Goal: Communication & Community: Answer question/provide support

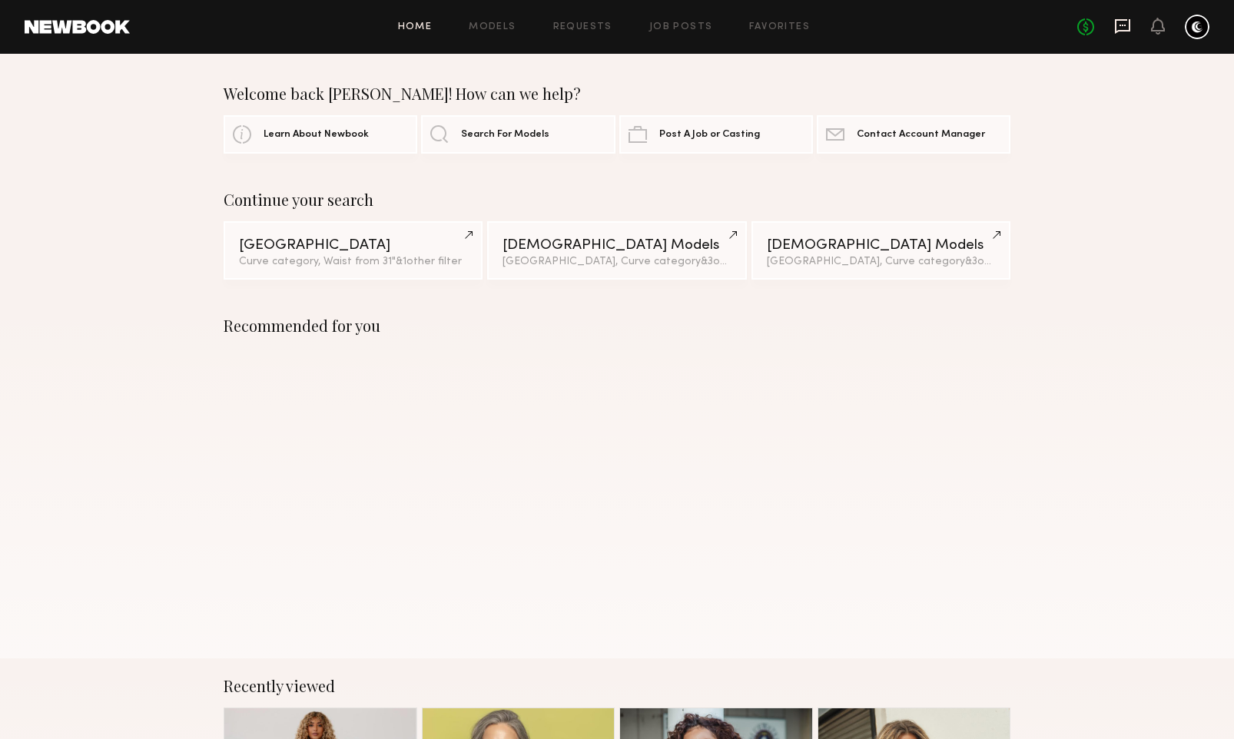
click at [1122, 25] on icon at bounding box center [1122, 26] width 6 height 2
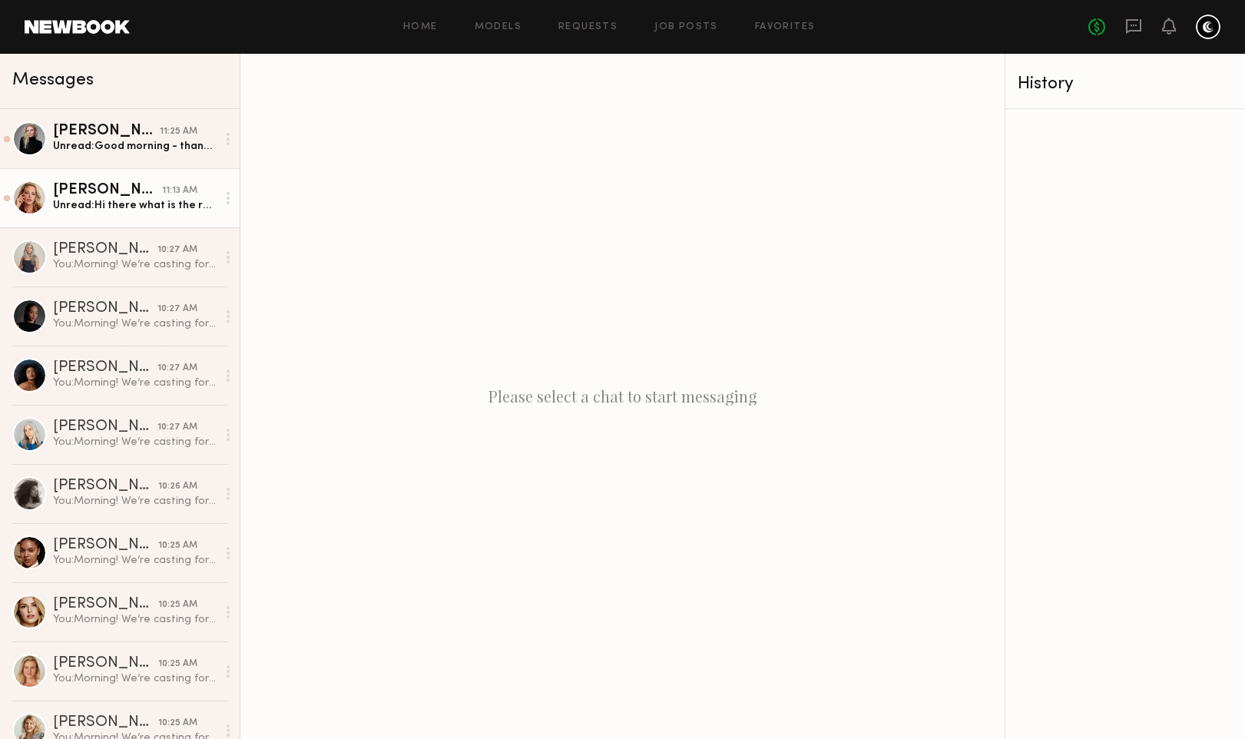
click at [134, 205] on div "Unread: Hi there what is the rate?" at bounding box center [135, 205] width 164 height 15
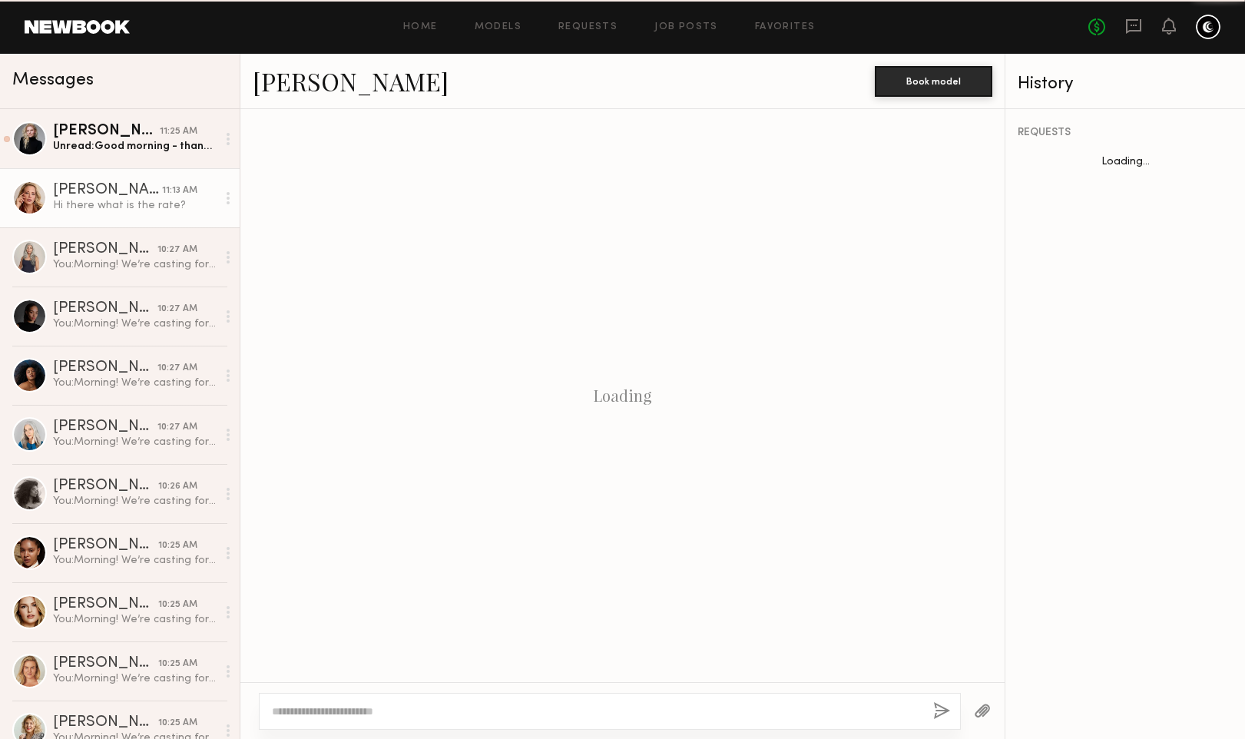
scroll to position [363, 0]
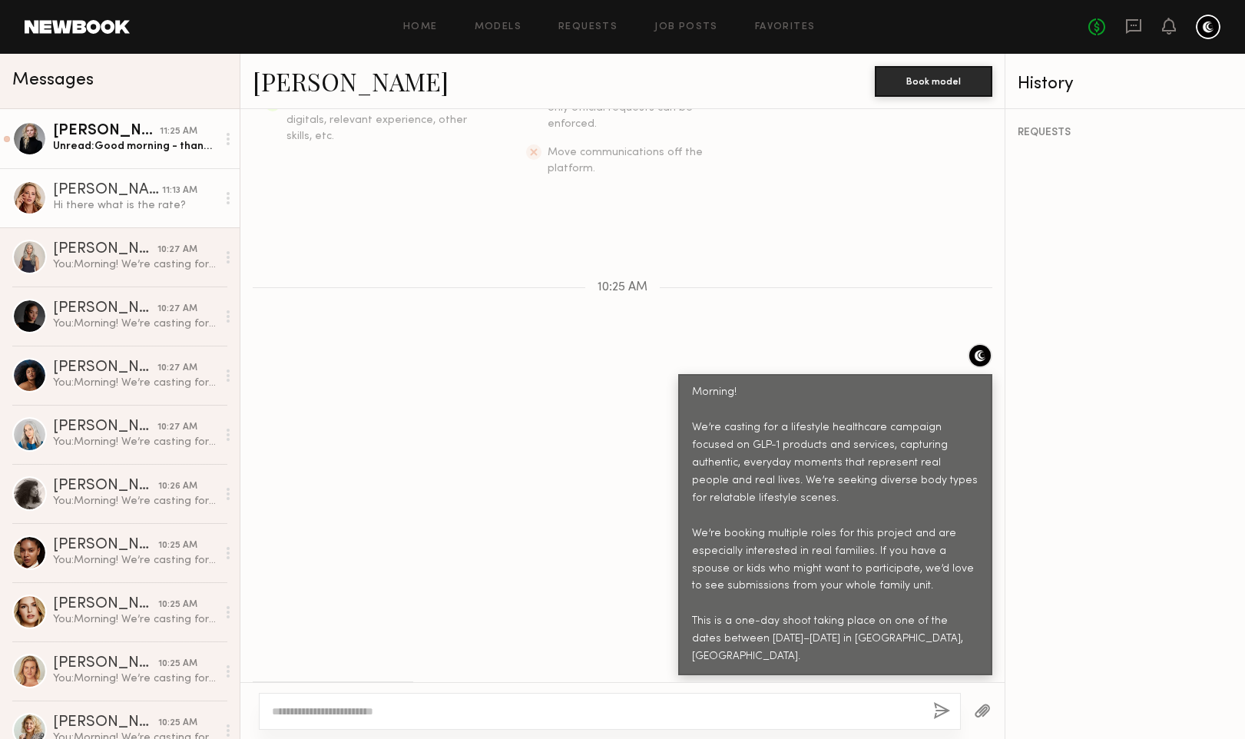
click at [114, 144] on div "Unread: Good morning - thank you for reaching out! I am available on the projec…" at bounding box center [135, 146] width 164 height 15
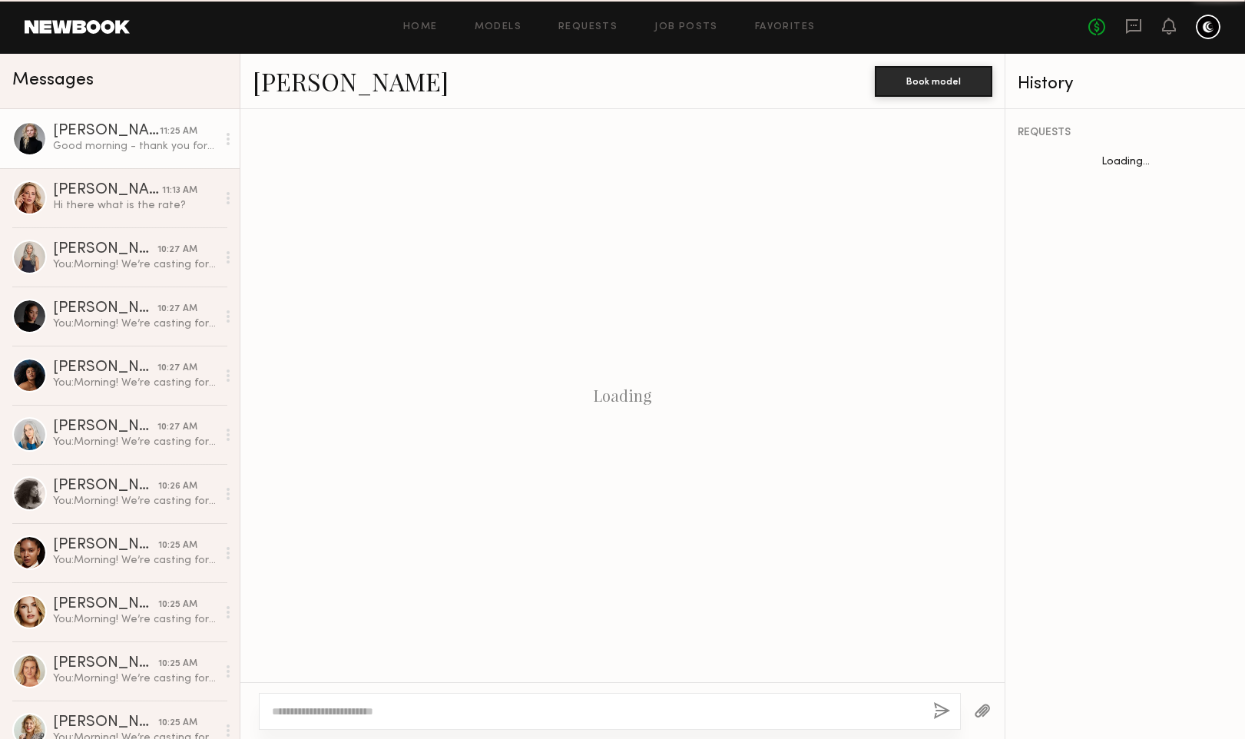
scroll to position [380, 0]
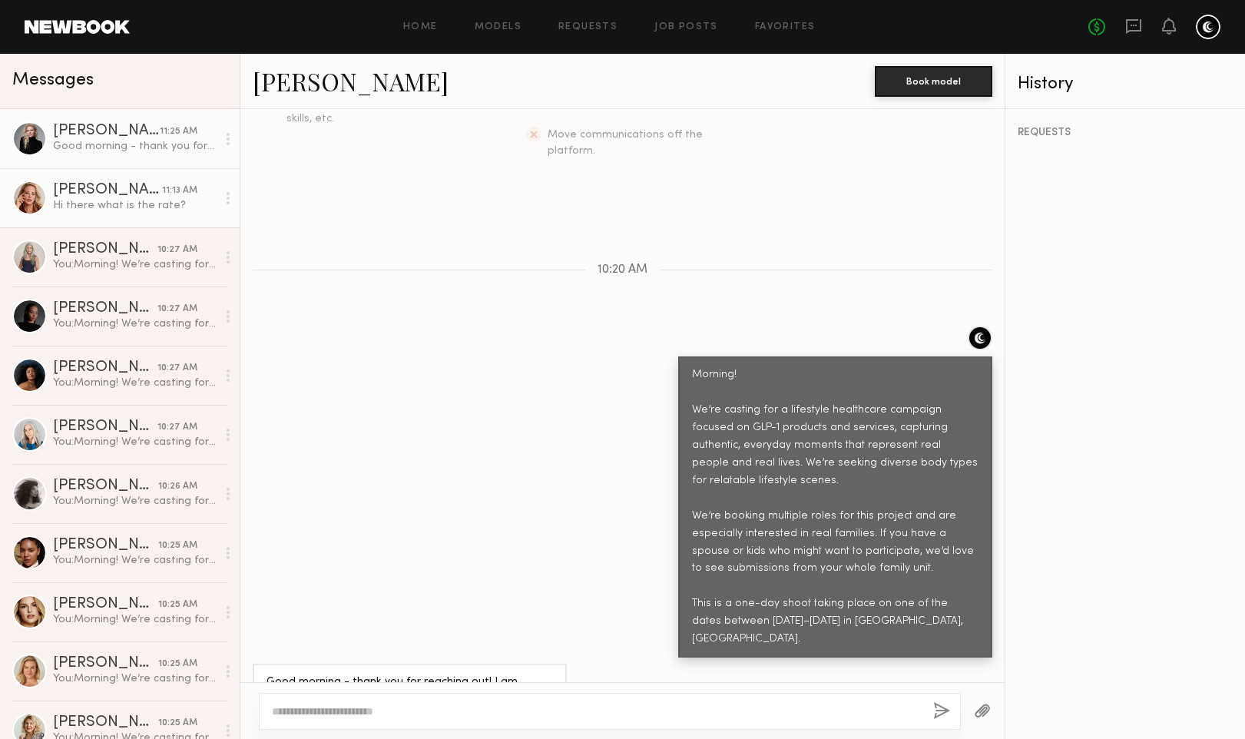
click at [107, 214] on link "Alyssa A. 11:13 AM Hi there what is the rate?" at bounding box center [120, 197] width 240 height 59
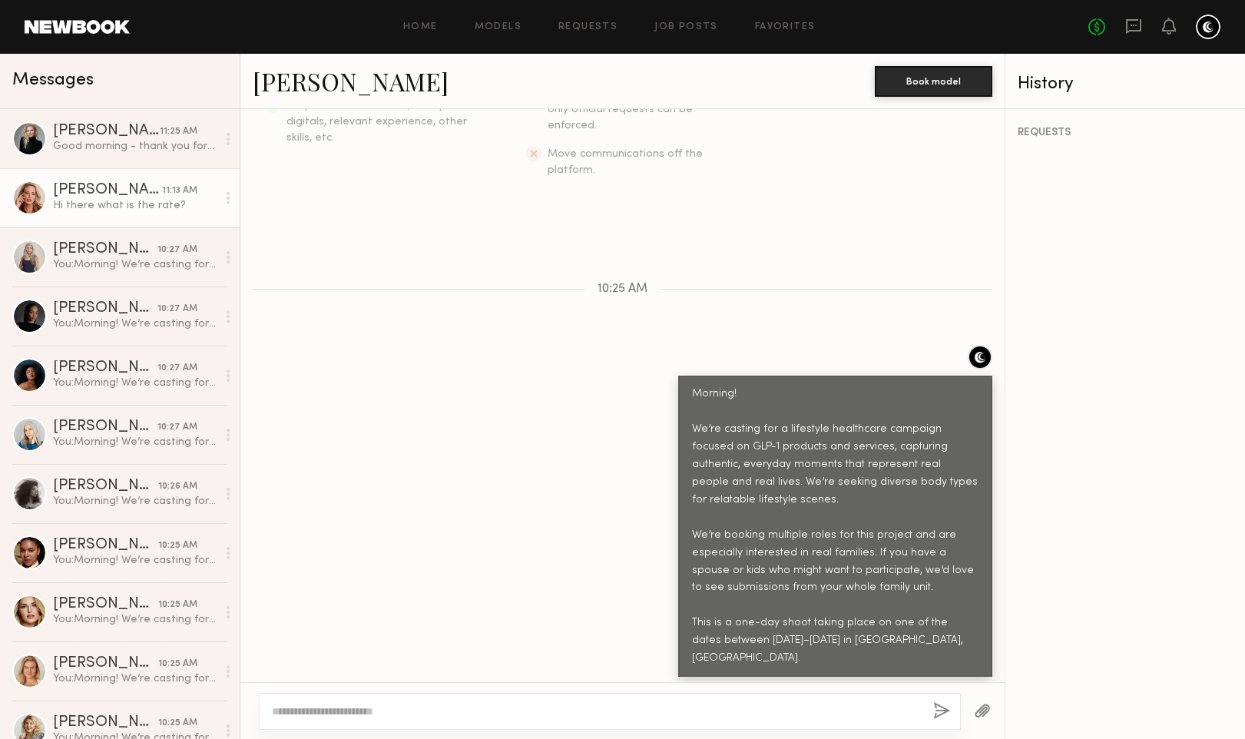
scroll to position [363, 0]
click at [25, 201] on div at bounding box center [29, 198] width 35 height 35
click at [299, 78] on link "Alyssa A." at bounding box center [351, 81] width 196 height 33
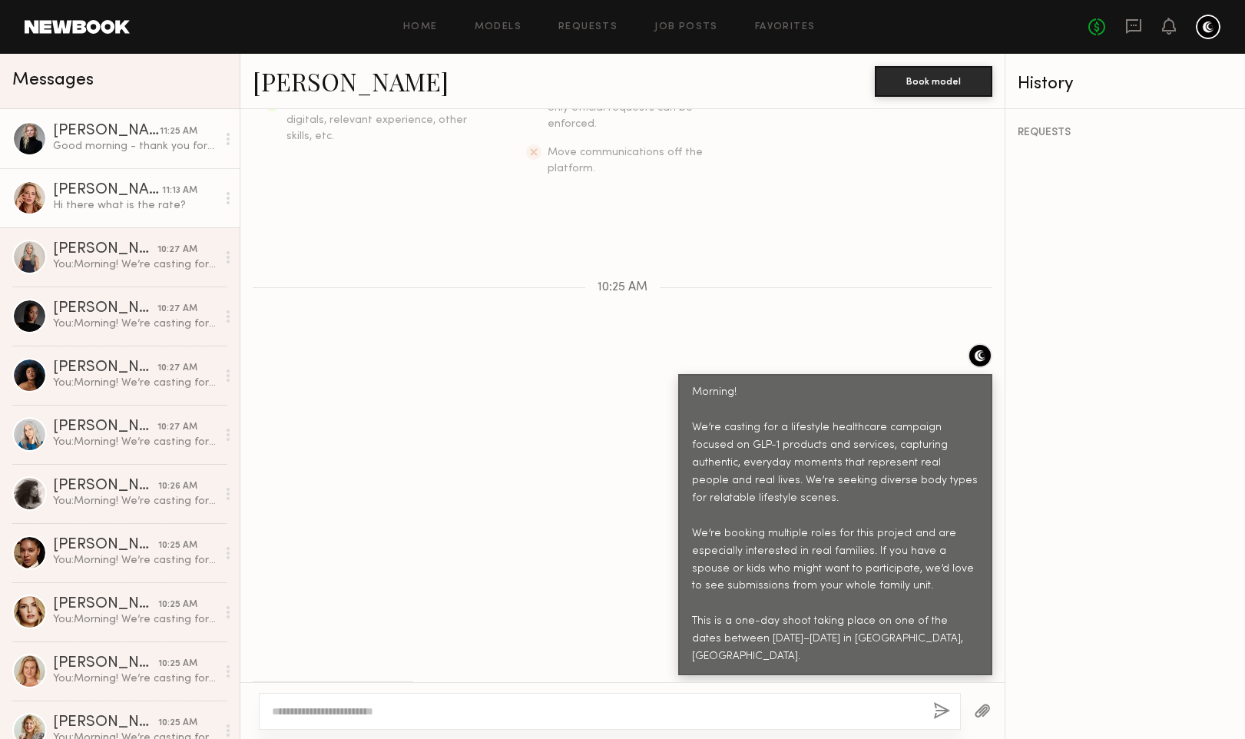
click at [85, 137] on div "Kelsey K." at bounding box center [106, 131] width 107 height 15
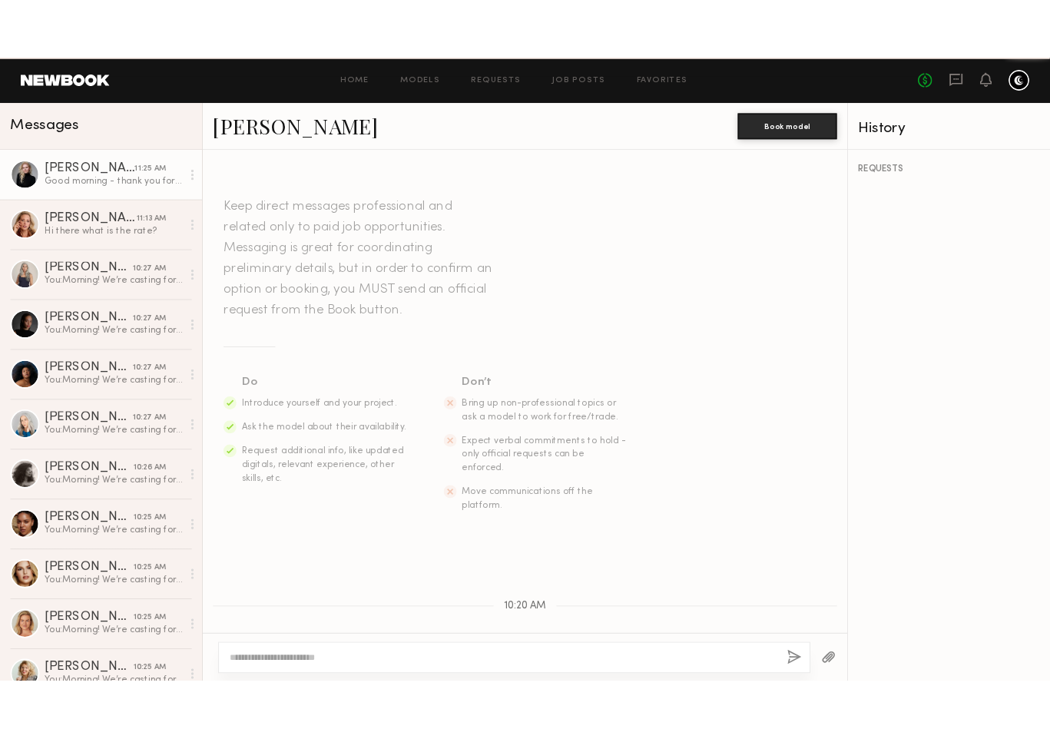
scroll to position [380, 0]
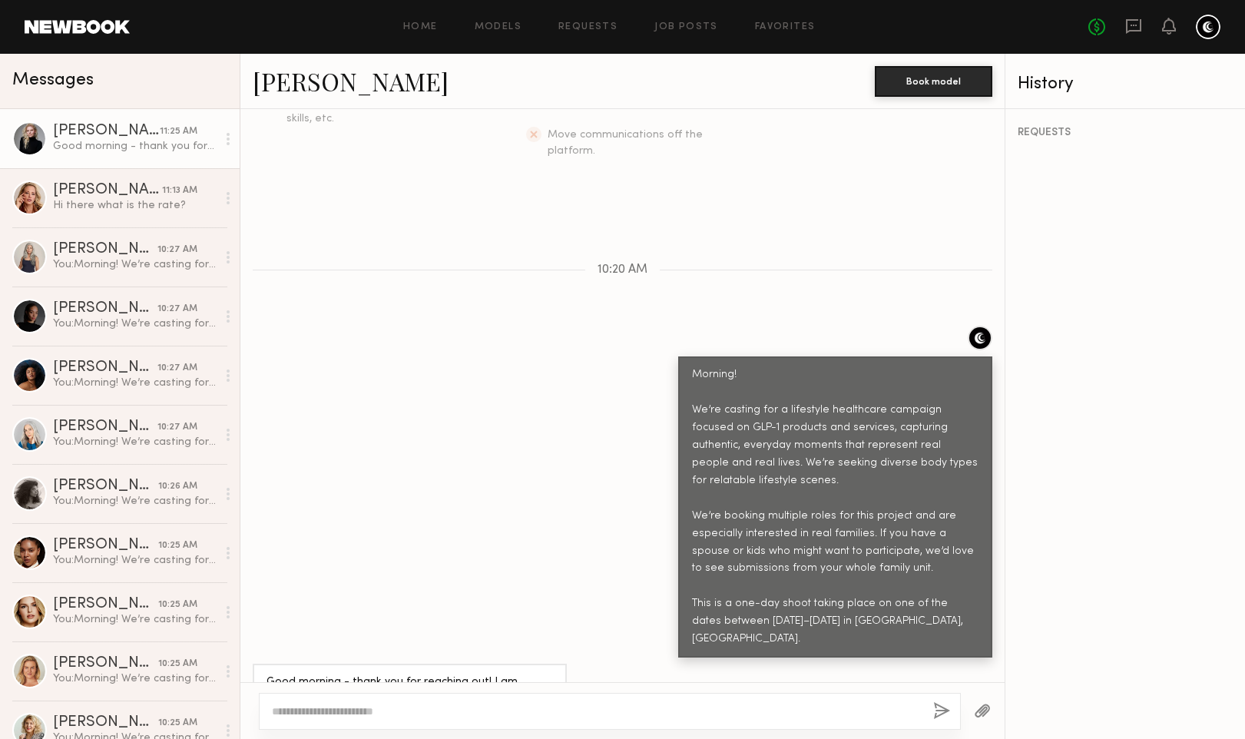
click at [33, 141] on div at bounding box center [29, 138] width 35 height 35
click at [83, 132] on div "Kelsey K." at bounding box center [106, 131] width 107 height 15
click at [283, 88] on link "Kelsey K." at bounding box center [351, 81] width 196 height 33
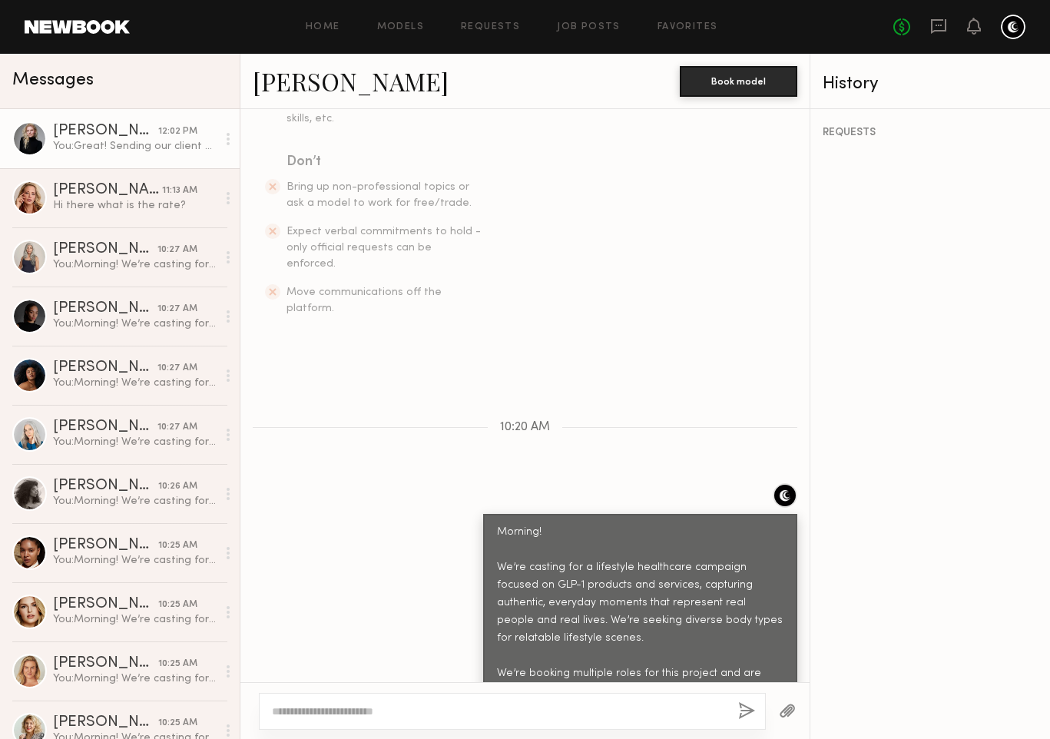
scroll to position [730, 0]
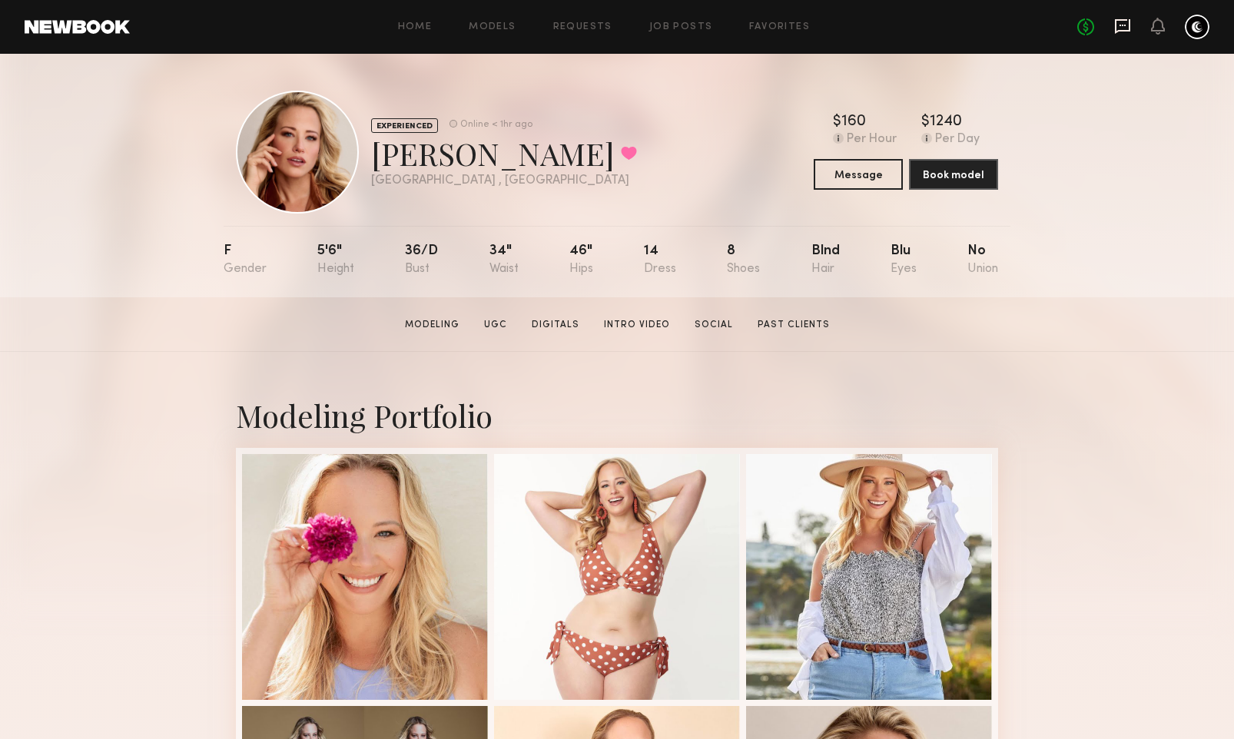
click at [1126, 24] on icon at bounding box center [1122, 26] width 17 height 17
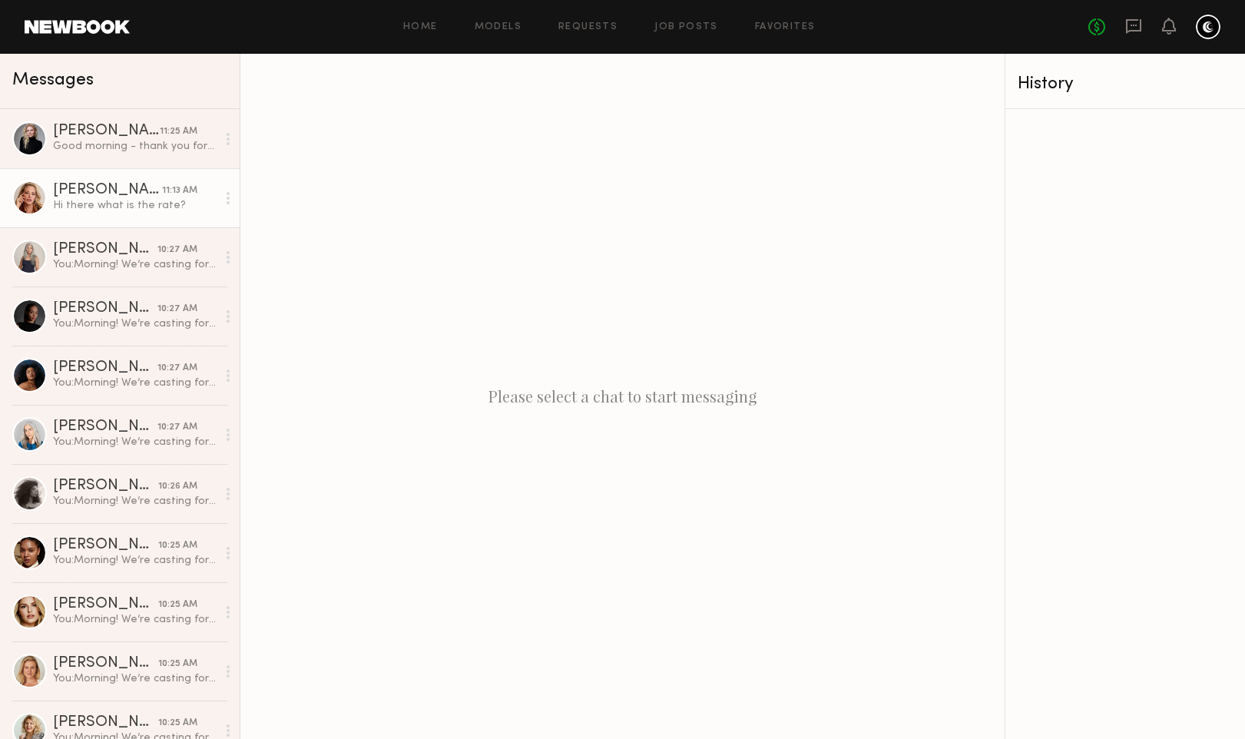
click at [125, 204] on div "Hi there what is the rate?" at bounding box center [135, 205] width 164 height 15
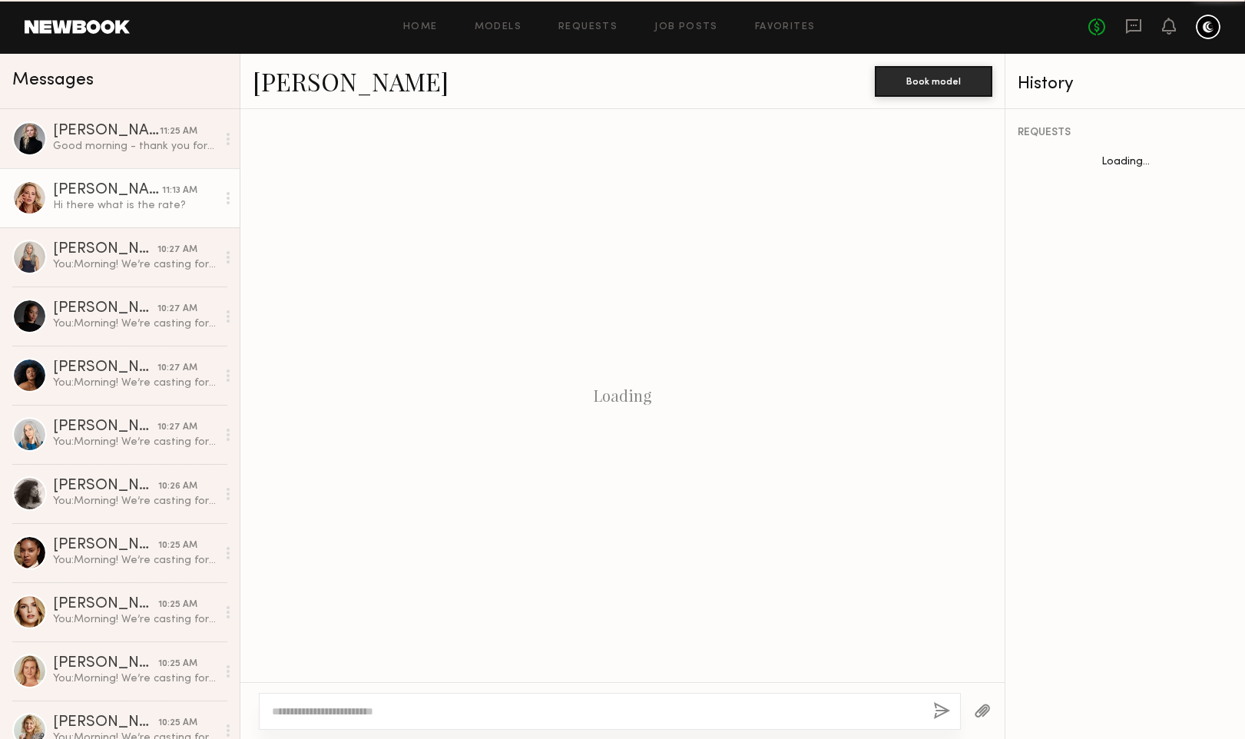
scroll to position [363, 0]
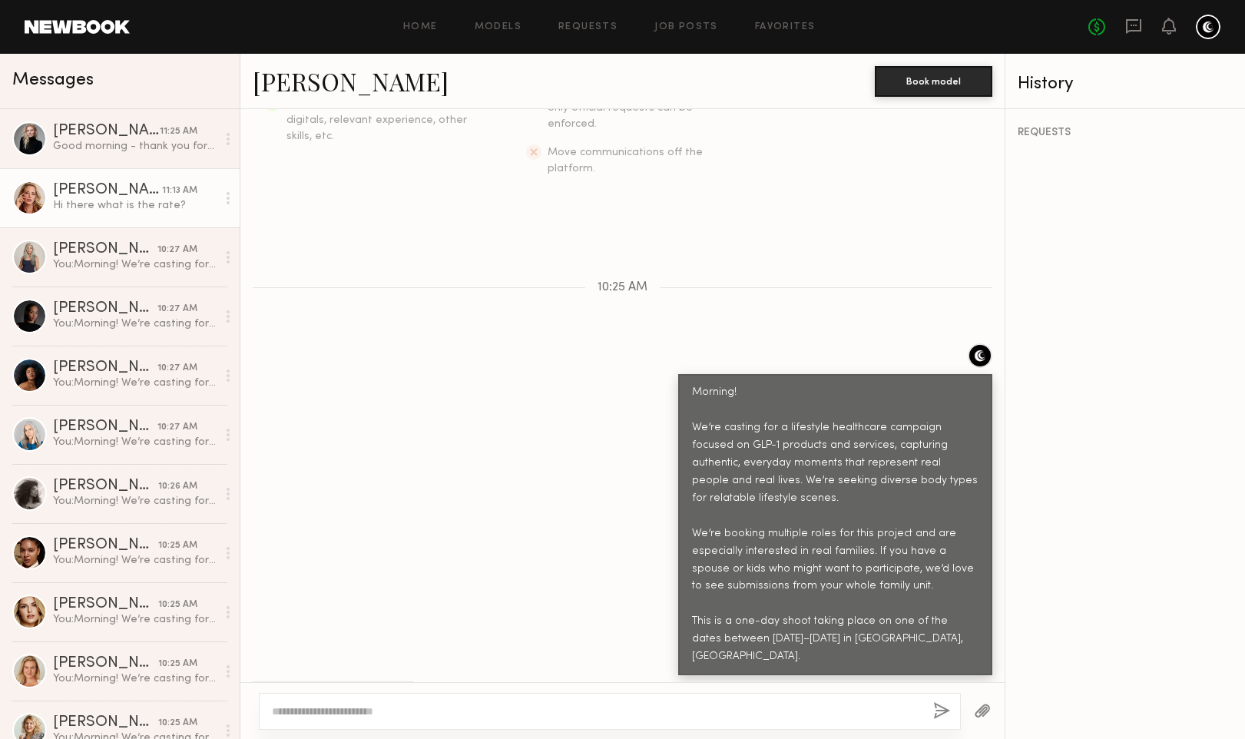
click at [320, 713] on textarea at bounding box center [596, 711] width 649 height 15
click at [73, 145] on div "Good morning - thank you for reaching out! I am available on the project dates,…" at bounding box center [135, 146] width 164 height 15
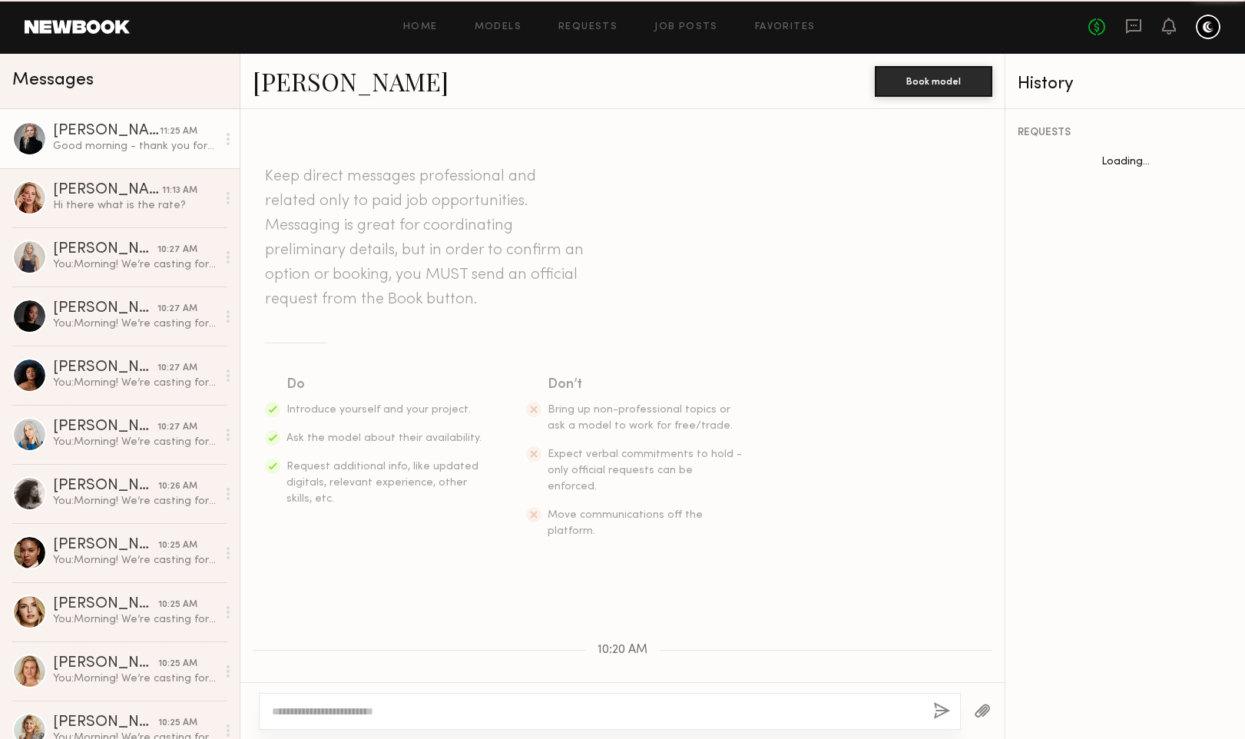
scroll to position [380, 0]
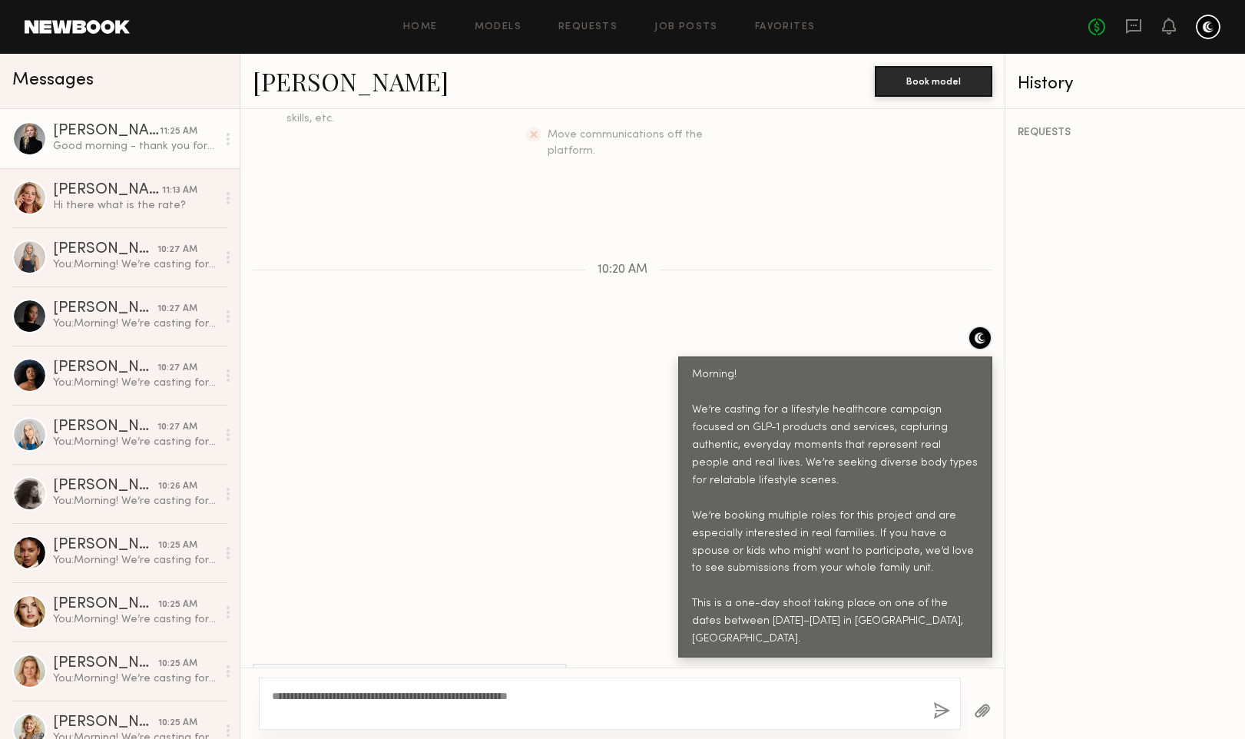
type textarea "**********"
click at [944, 710] on button "button" at bounding box center [941, 711] width 17 height 19
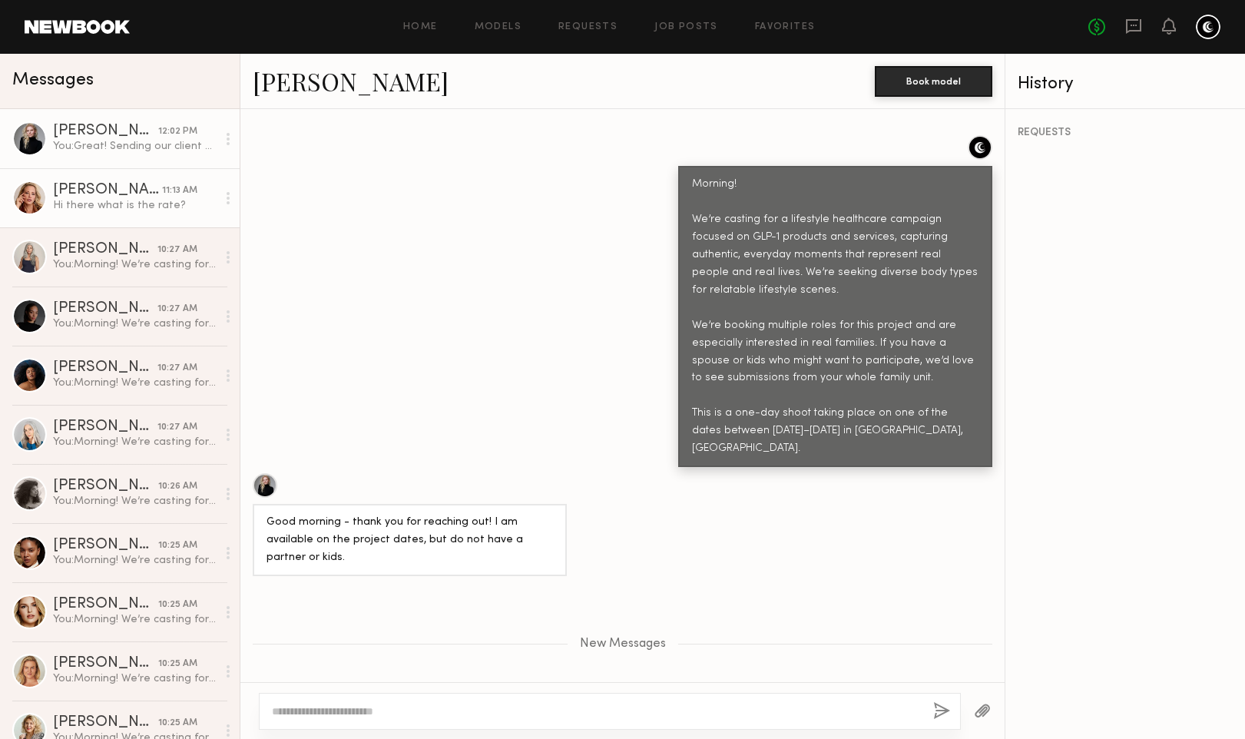
click at [131, 217] on link "Alyssa A. 11:13 AM Hi there what is the rate?" at bounding box center [120, 197] width 240 height 59
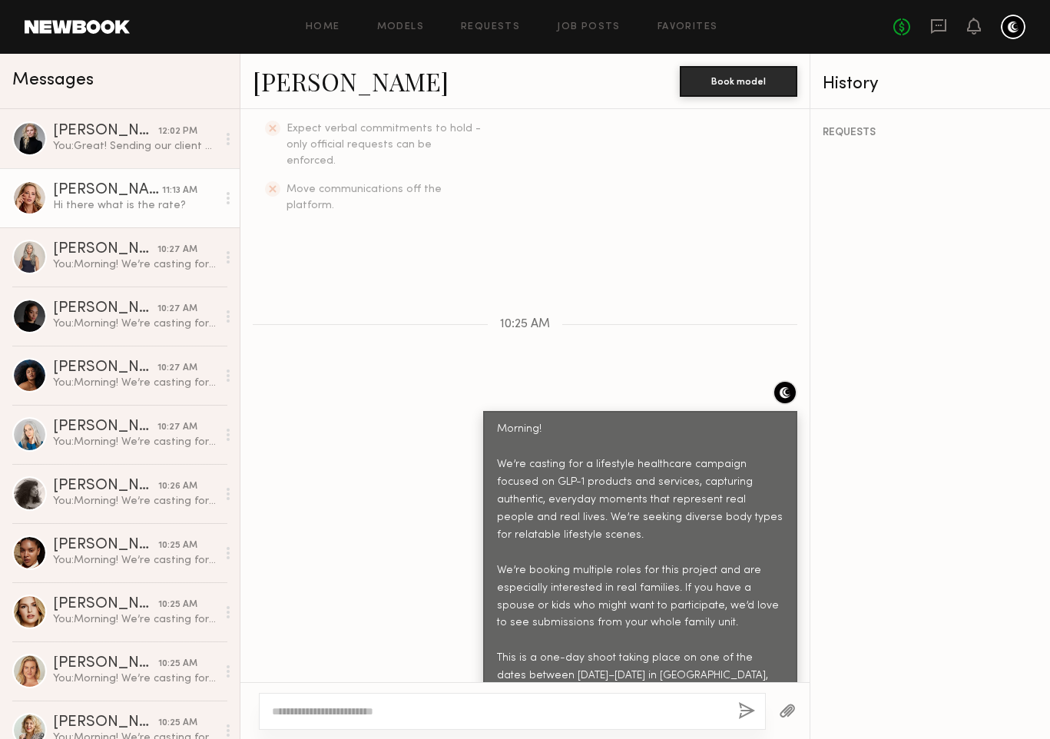
scroll to position [522, 0]
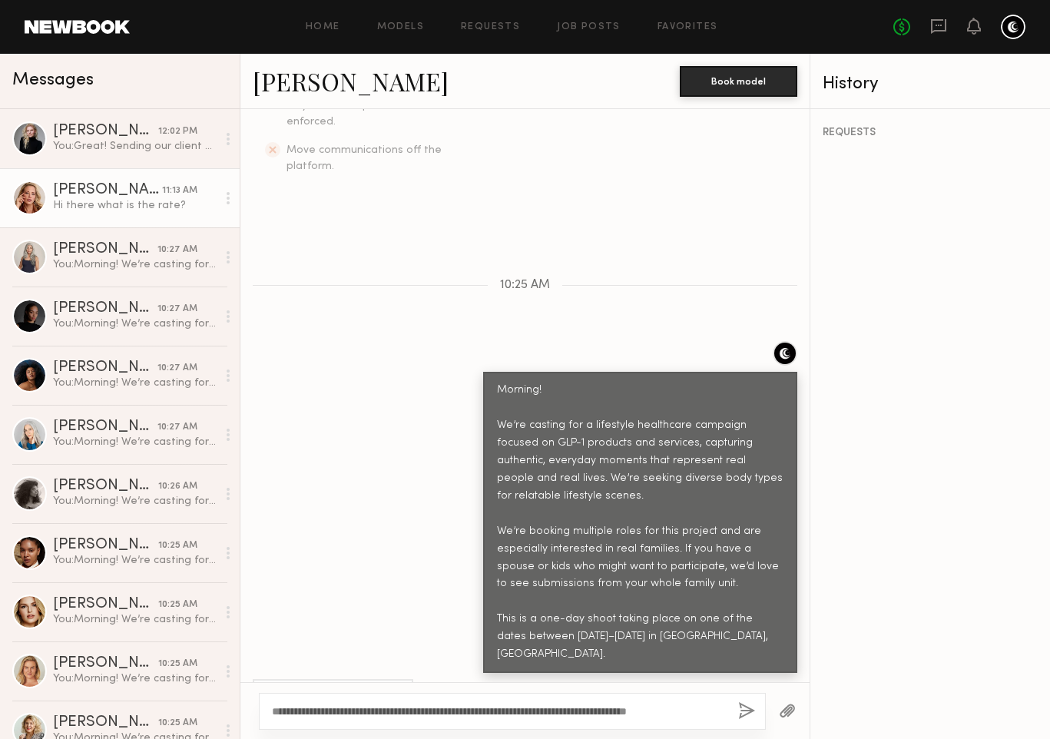
click at [28, 198] on div at bounding box center [29, 198] width 35 height 35
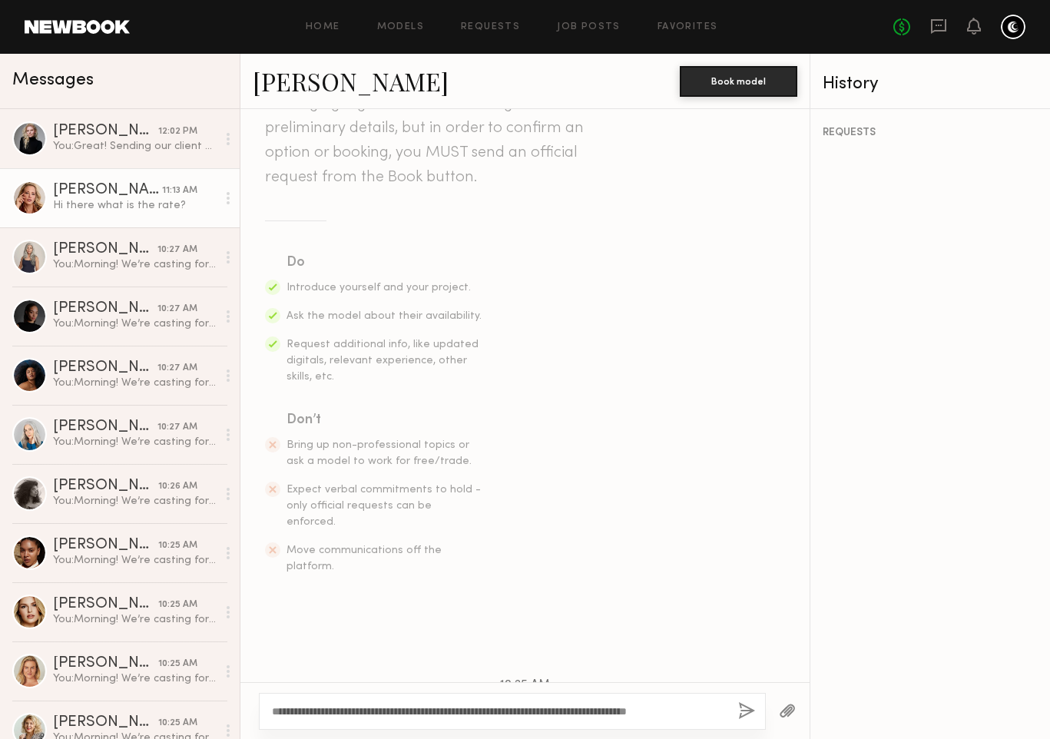
scroll to position [0, 0]
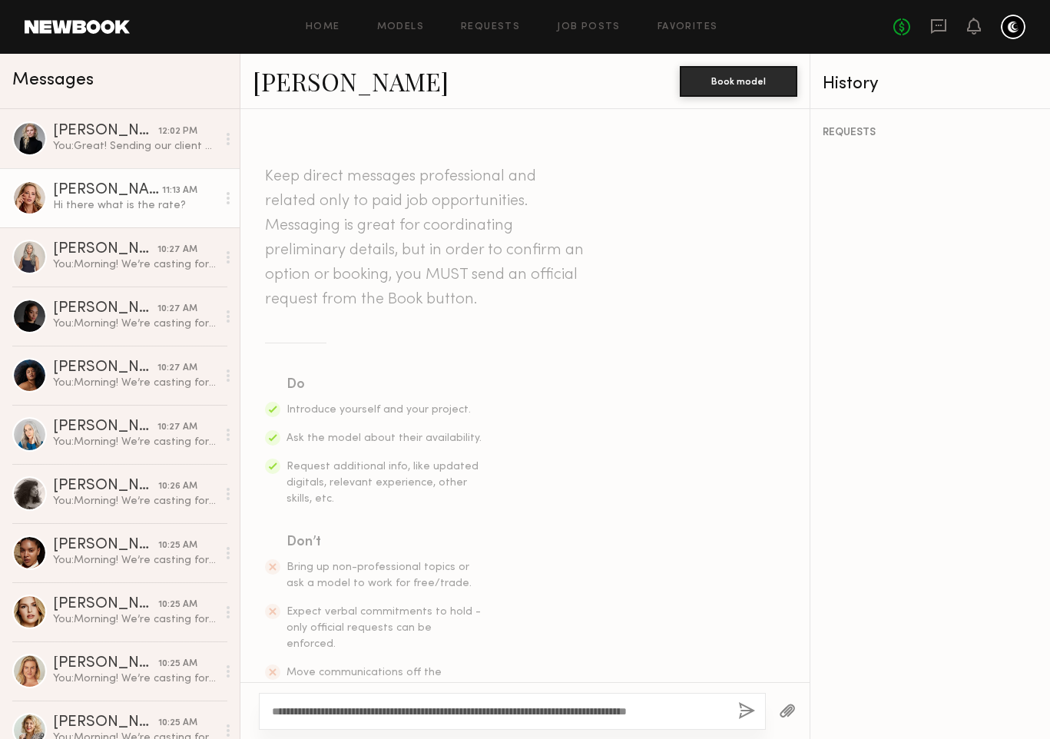
click at [290, 84] on link "Alyssa A." at bounding box center [351, 81] width 196 height 33
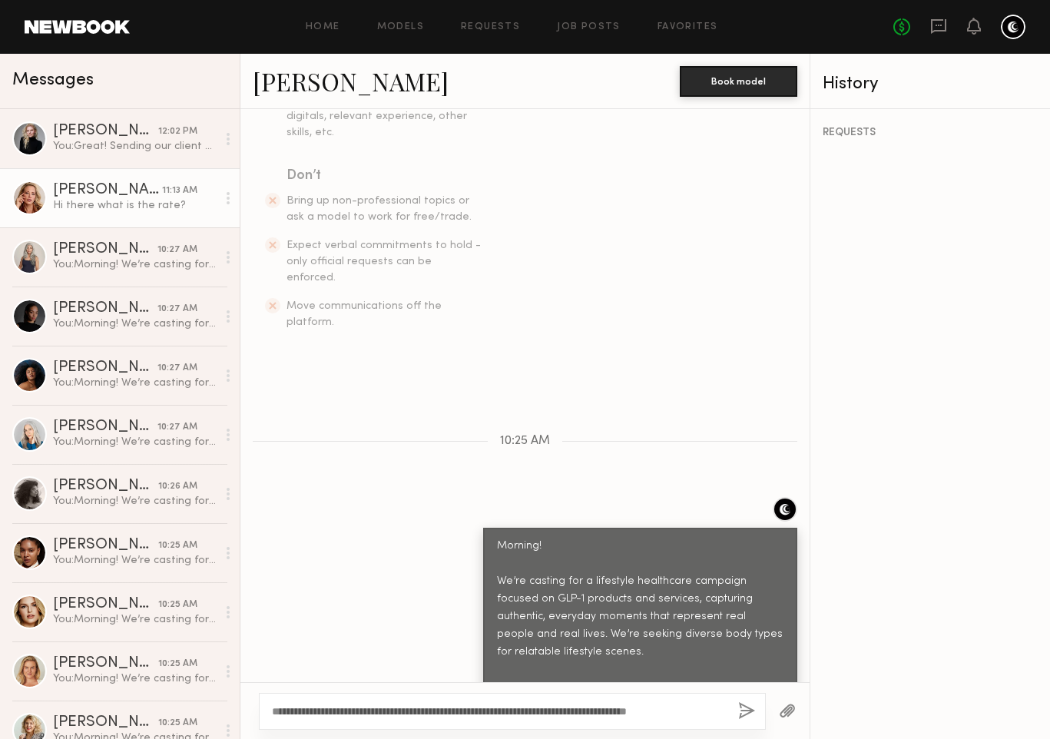
scroll to position [522, 0]
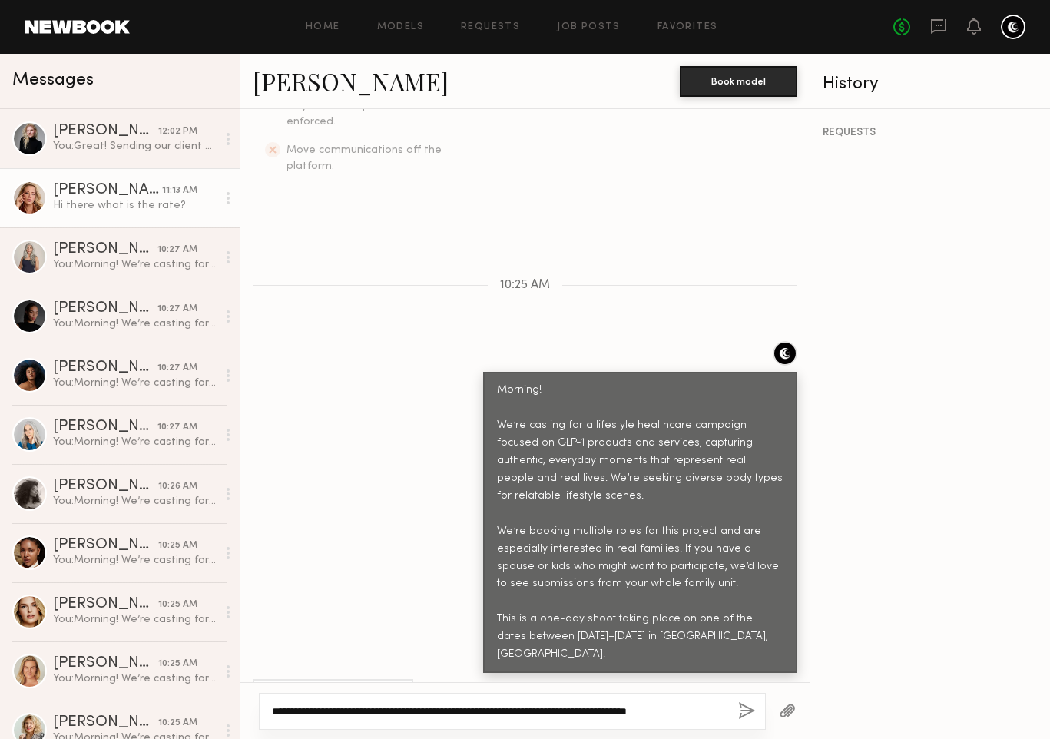
click at [715, 712] on textarea "**********" at bounding box center [499, 711] width 454 height 15
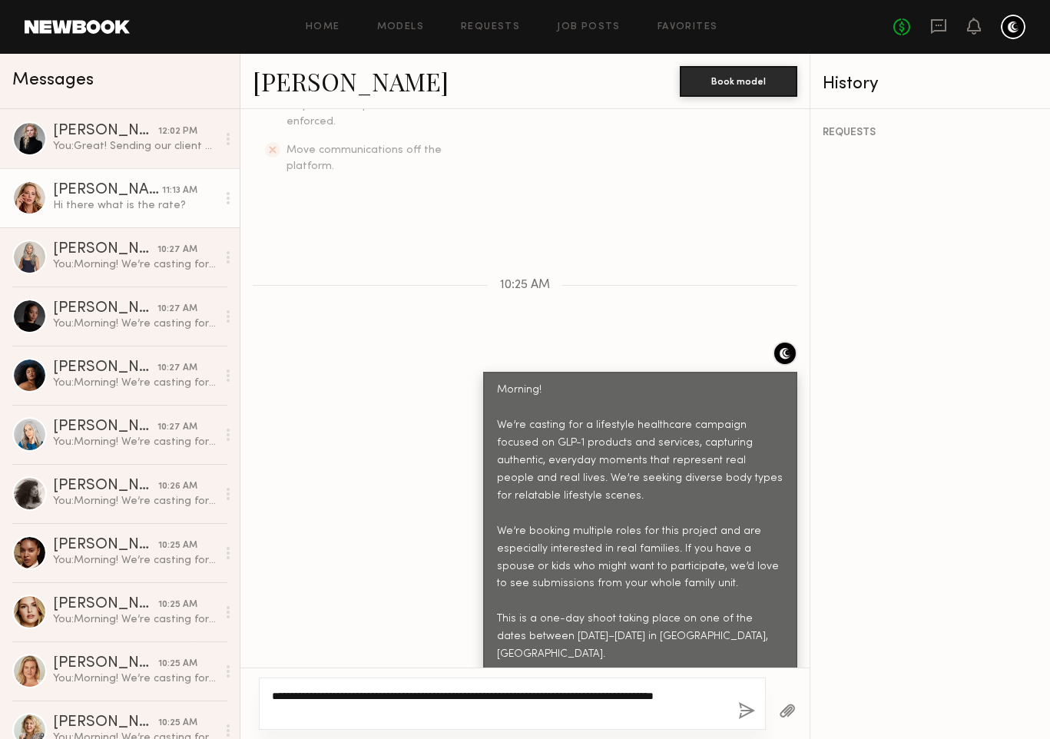
type textarea "**********"
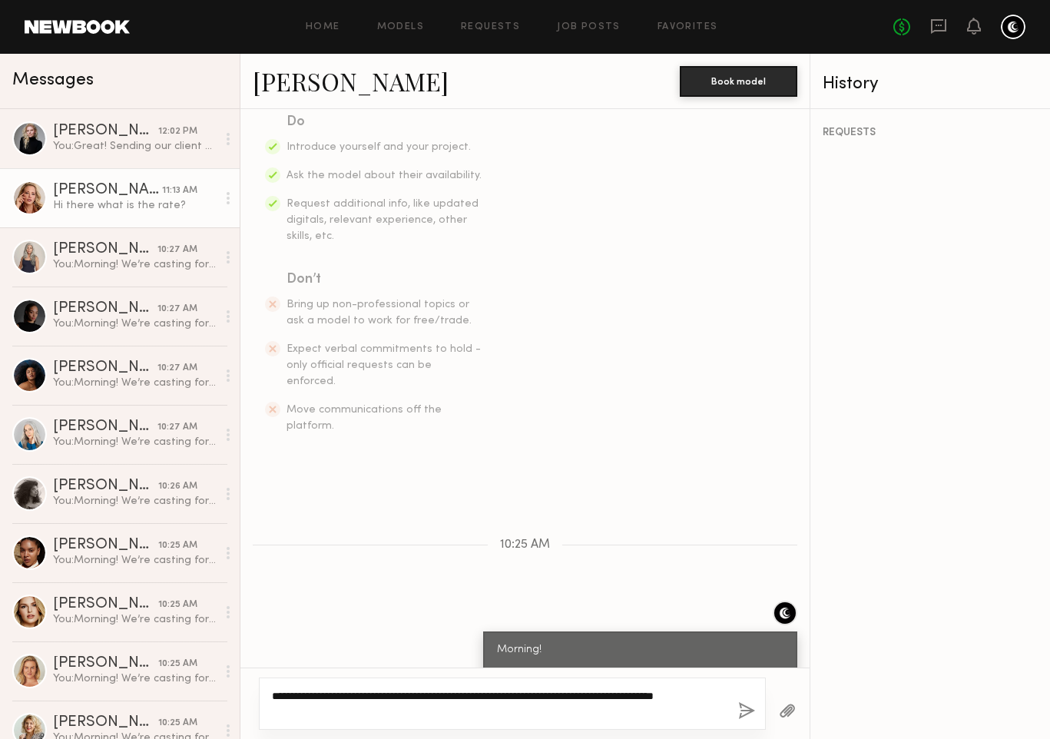
scroll to position [0, 0]
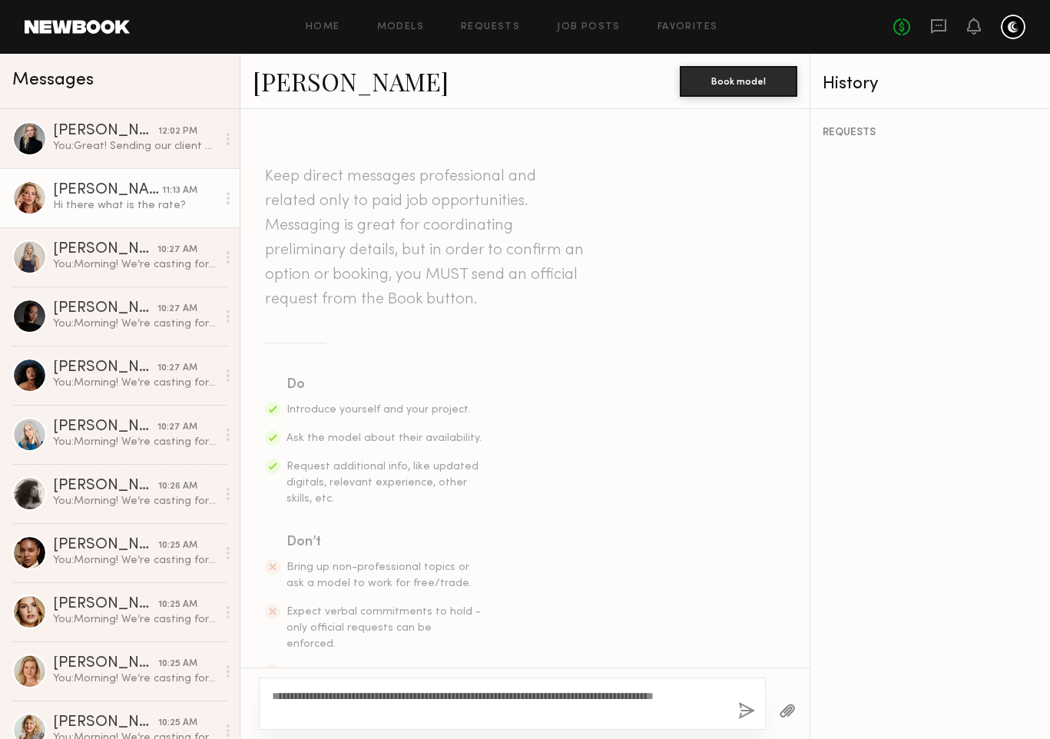
click at [270, 86] on link "Alyssa A." at bounding box center [351, 81] width 196 height 33
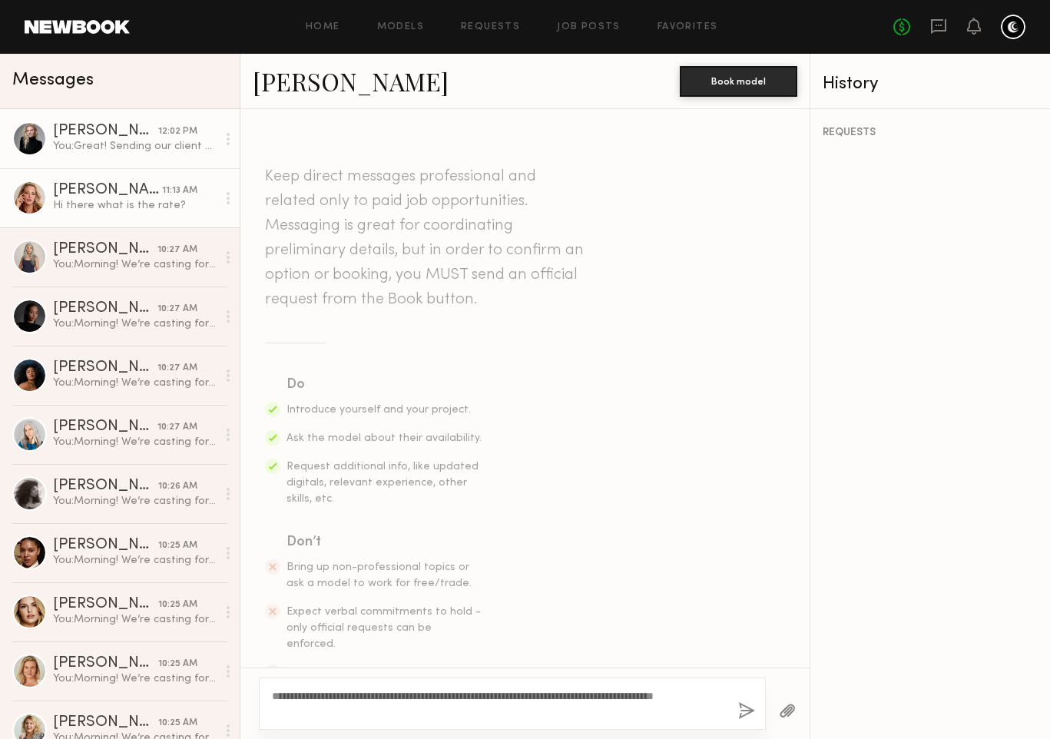
click at [28, 138] on div at bounding box center [29, 138] width 35 height 35
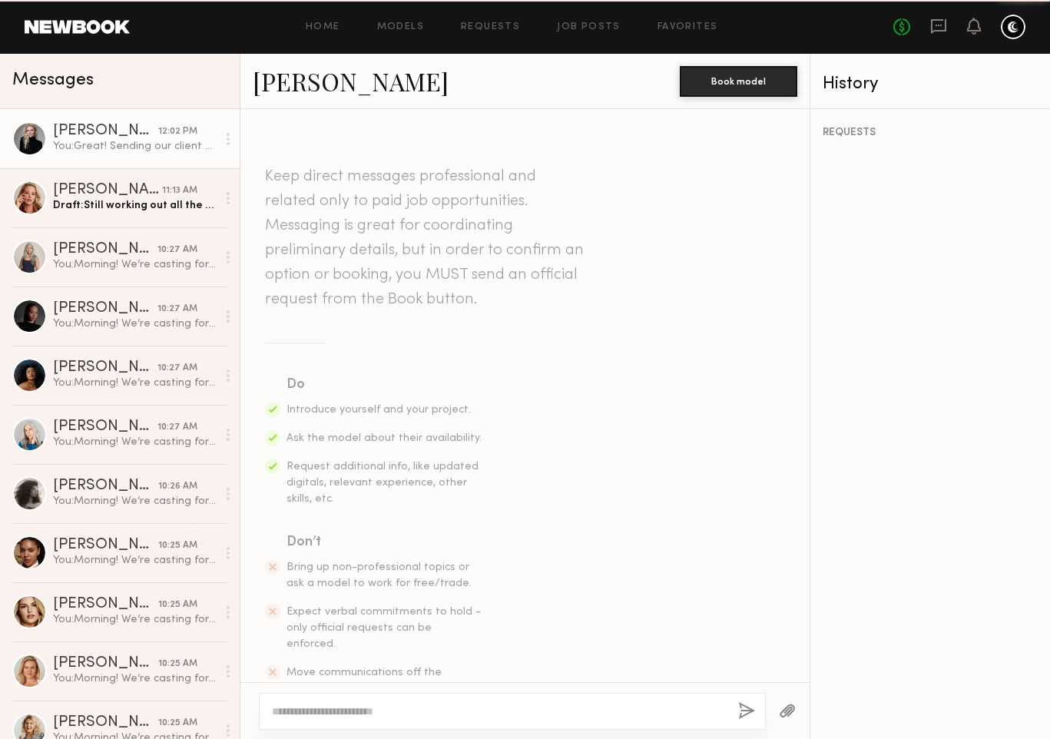
scroll to position [613, 0]
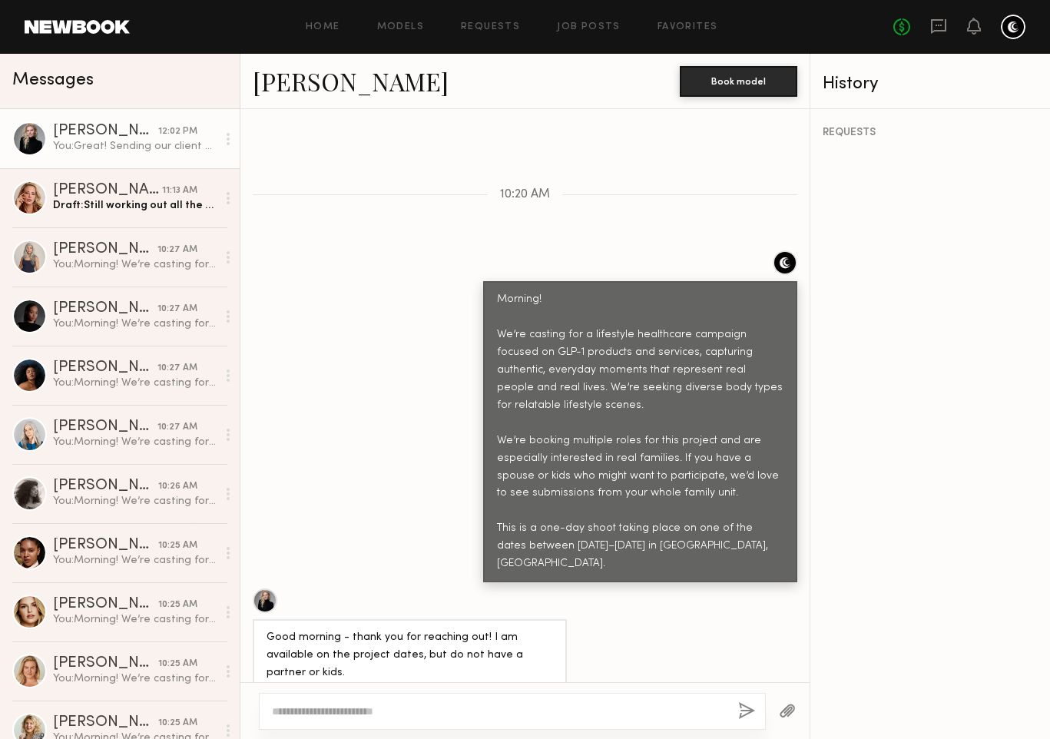
click at [324, 83] on link "Kelsey K." at bounding box center [351, 81] width 196 height 33
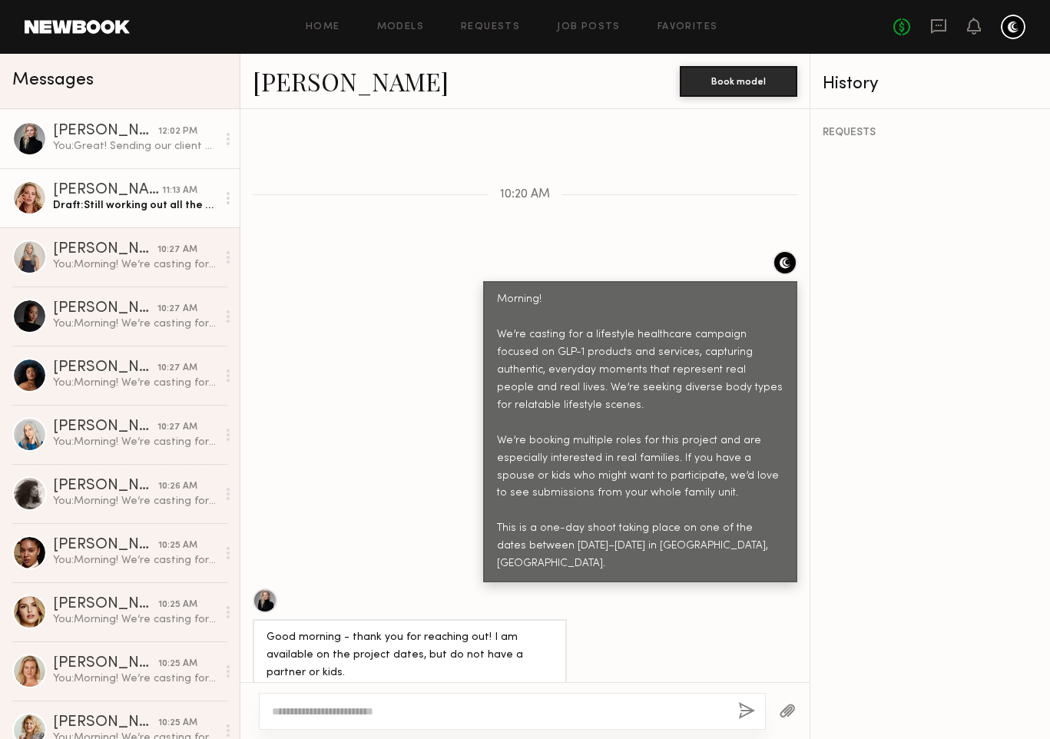
click at [91, 197] on div "Alyssa A." at bounding box center [107, 190] width 109 height 15
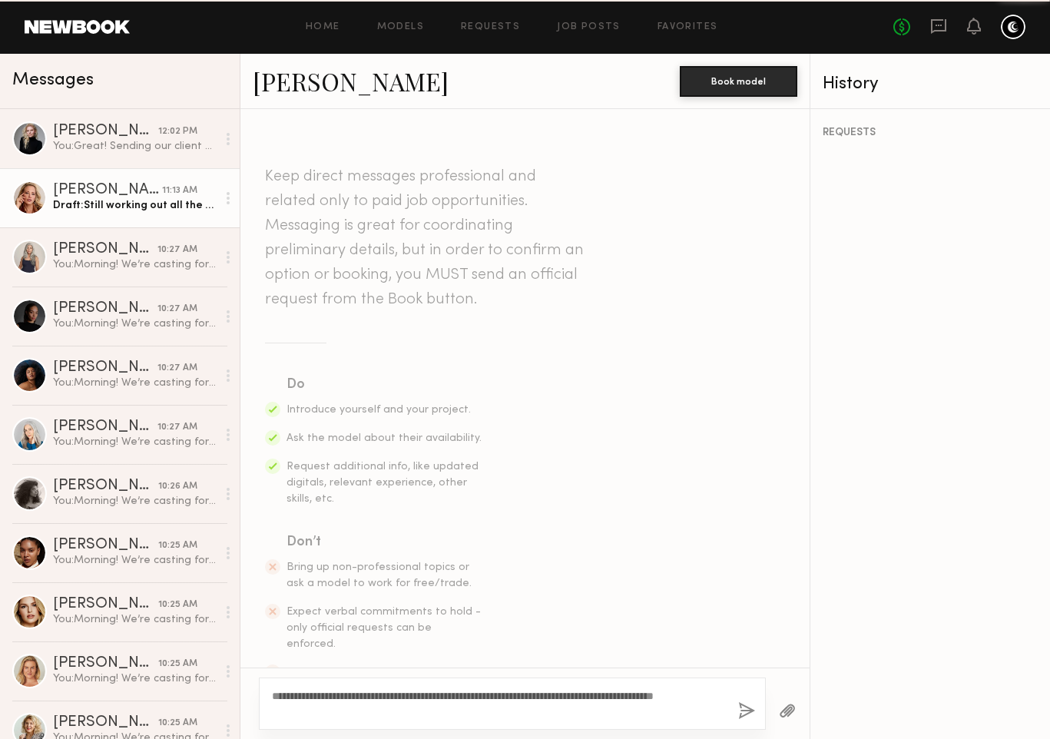
scroll to position [522, 0]
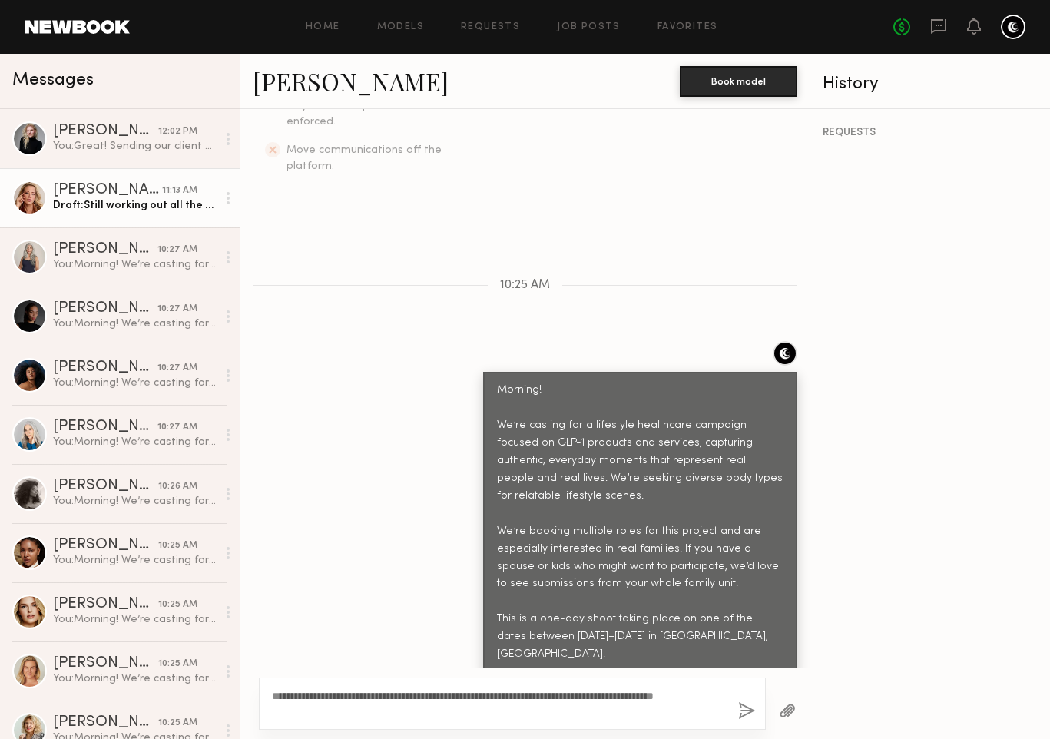
drag, startPoint x: 638, startPoint y: 695, endPoint x: 720, endPoint y: 712, distance: 83.9
click at [720, 712] on textarea "**********" at bounding box center [499, 703] width 454 height 31
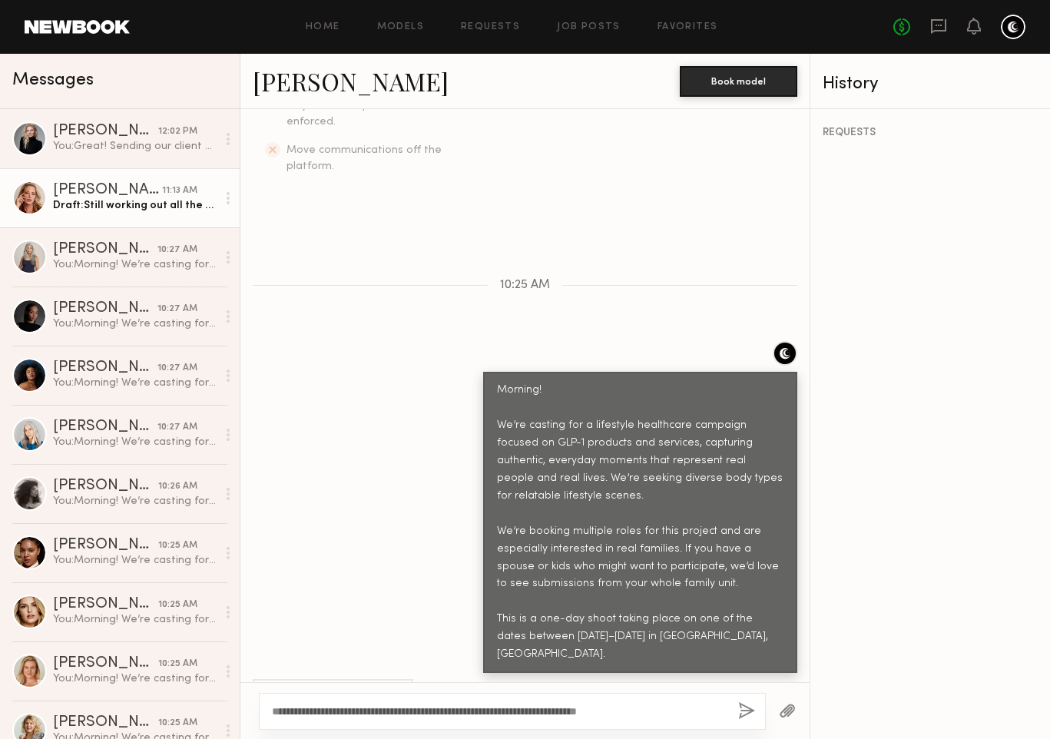
click at [568, 711] on textarea "**********" at bounding box center [499, 711] width 454 height 15
click at [627, 710] on textarea "**********" at bounding box center [499, 711] width 454 height 15
drag, startPoint x: 685, startPoint y: 711, endPoint x: 672, endPoint y: 708, distance: 13.6
click at [672, 708] on textarea "**********" at bounding box center [499, 711] width 454 height 15
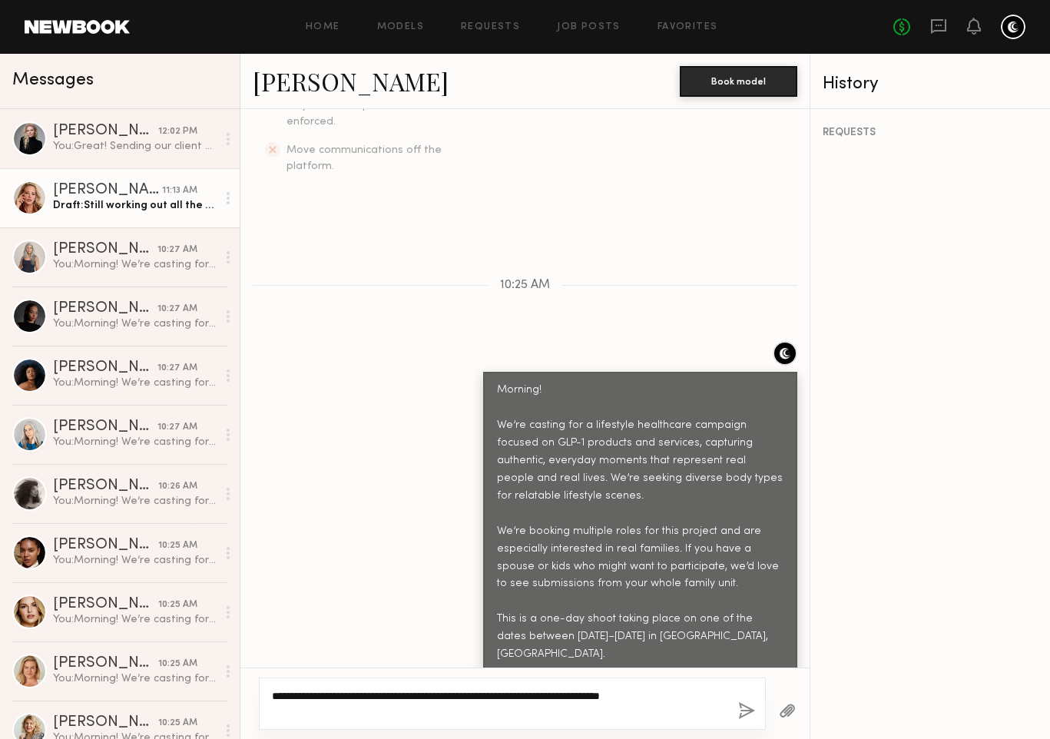
type textarea "**********"
click at [750, 710] on button "button" at bounding box center [746, 711] width 17 height 19
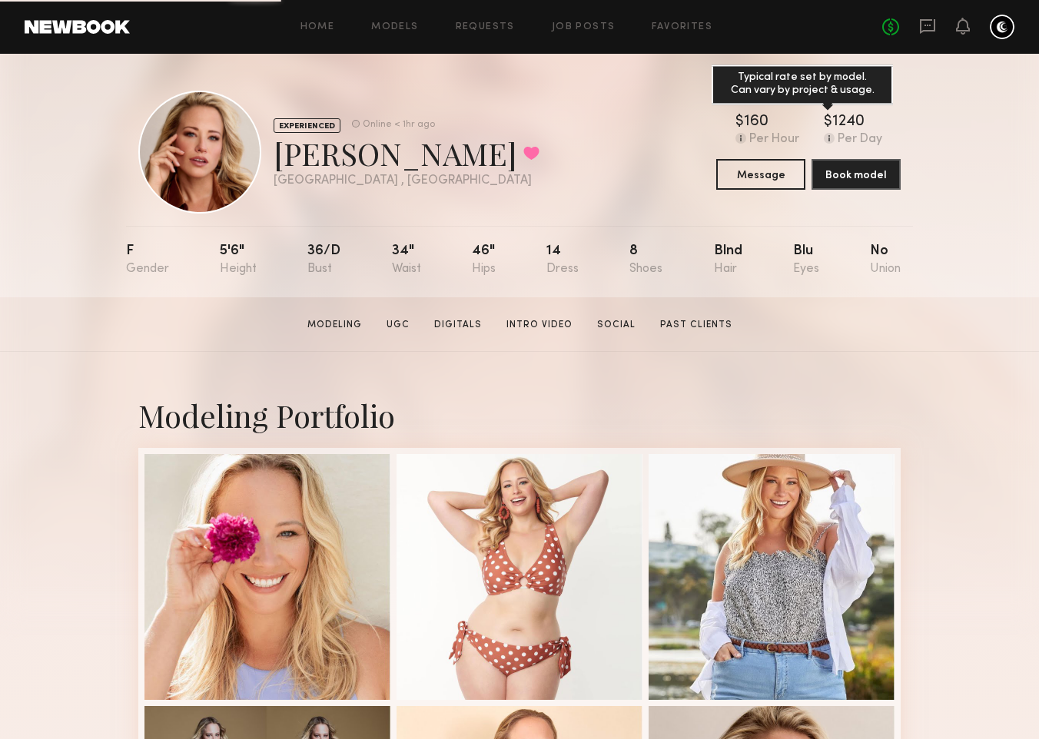
click at [832, 139] on common-icon at bounding box center [829, 138] width 11 height 11
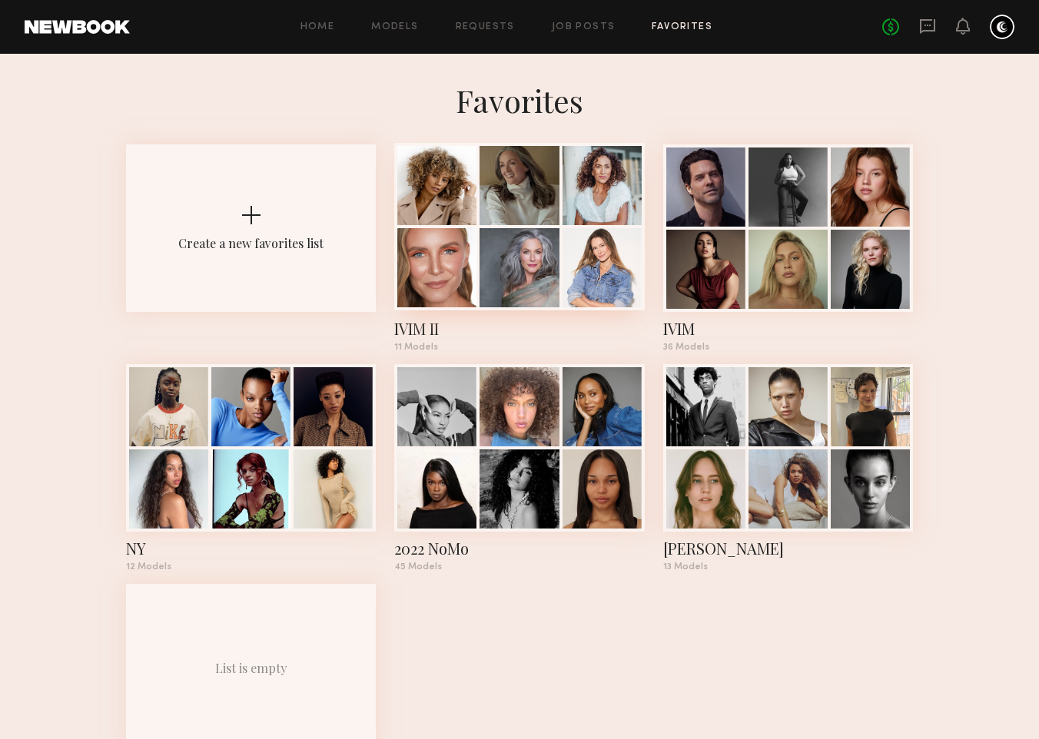
click at [529, 229] on div at bounding box center [518, 267] width 79 height 79
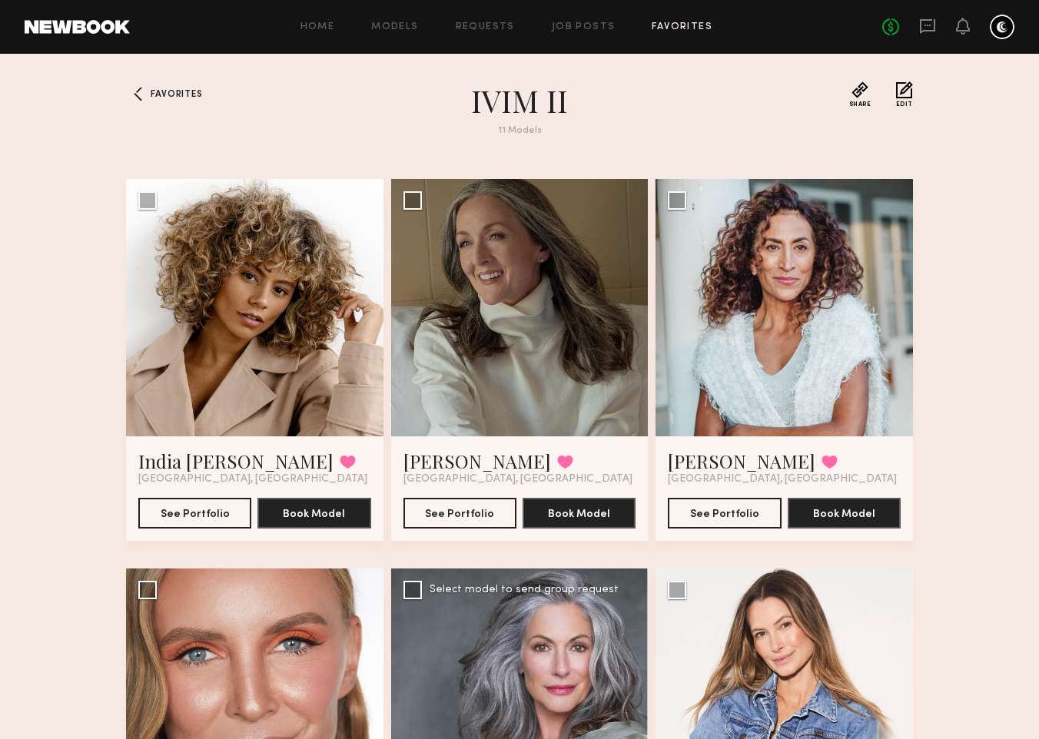
scroll to position [40, 0]
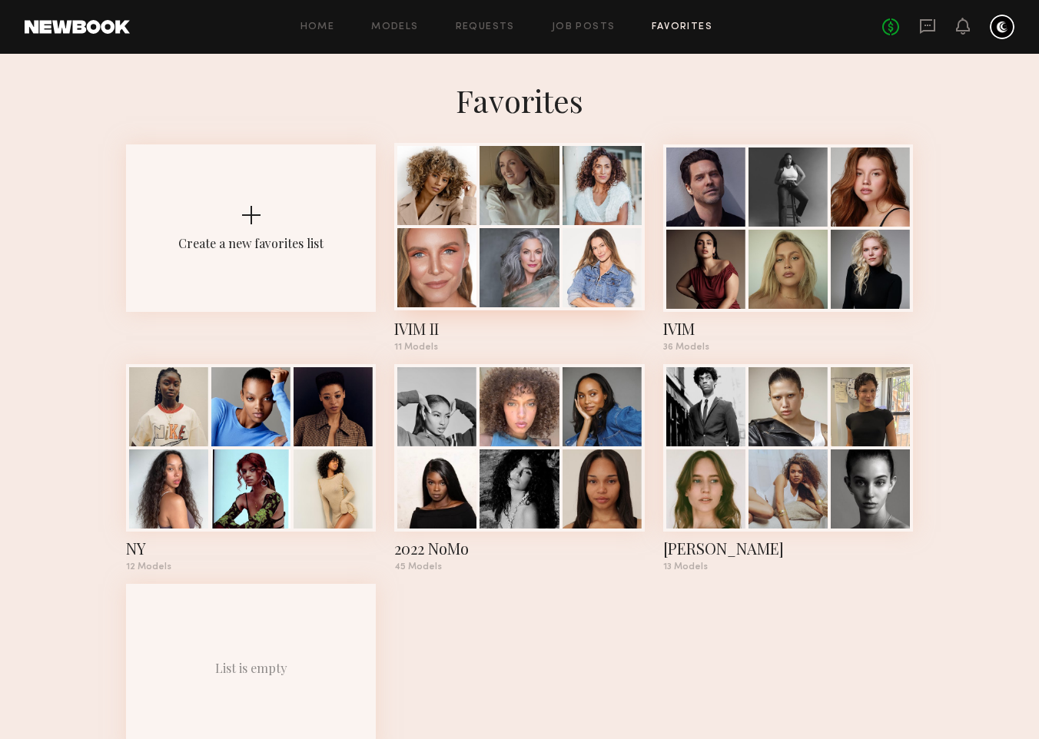
click at [537, 254] on div at bounding box center [518, 267] width 79 height 79
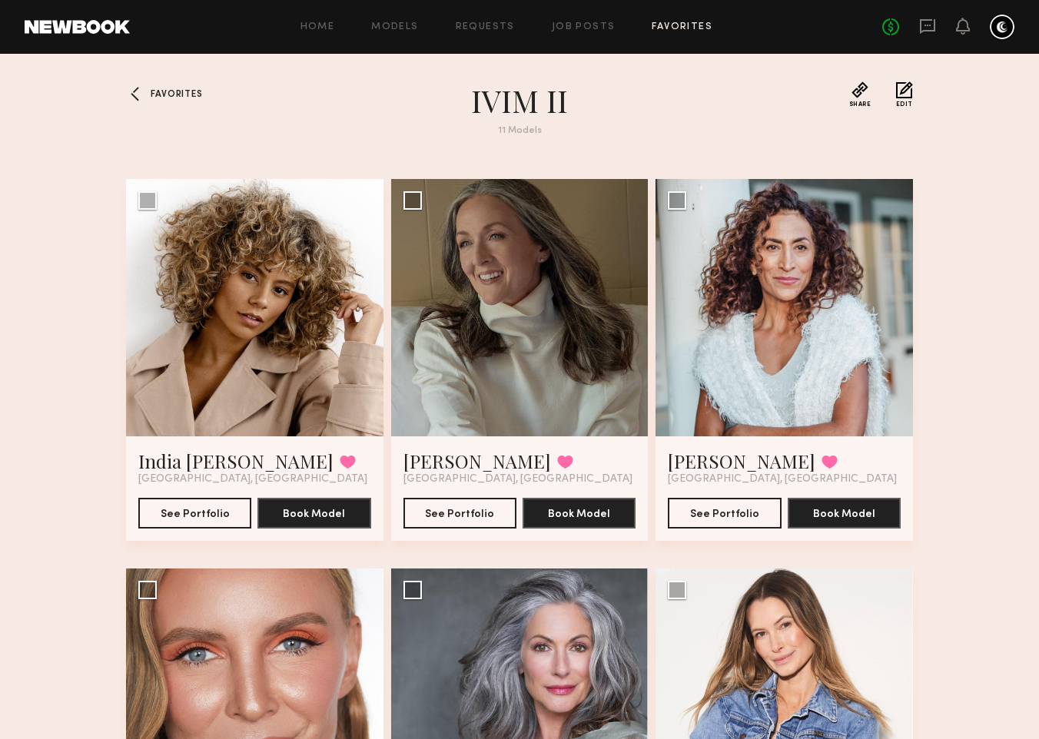
click at [168, 95] on span "Favorites" at bounding box center [176, 94] width 51 height 9
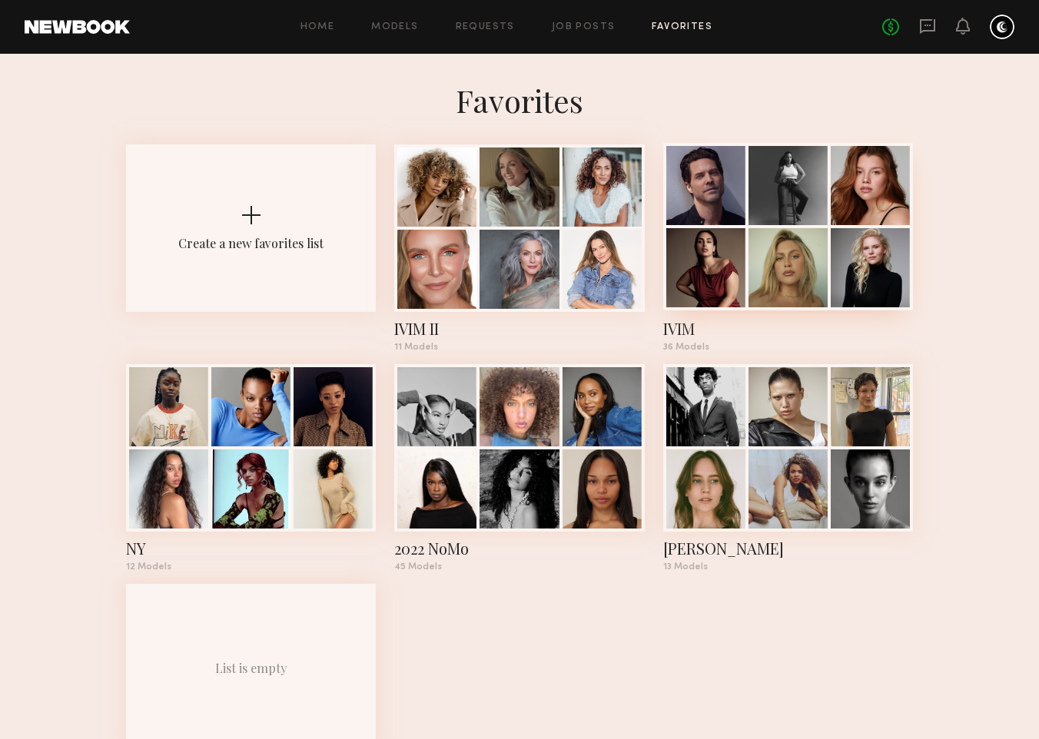
click at [750, 220] on div at bounding box center [787, 185] width 79 height 79
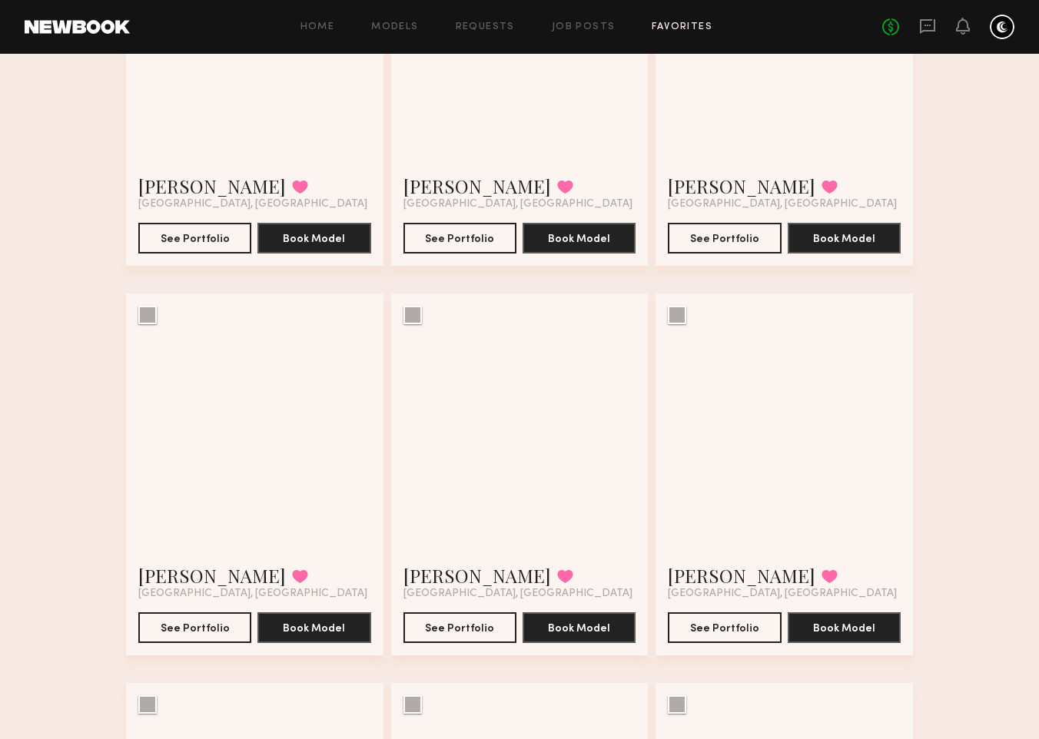
scroll to position [3401, 0]
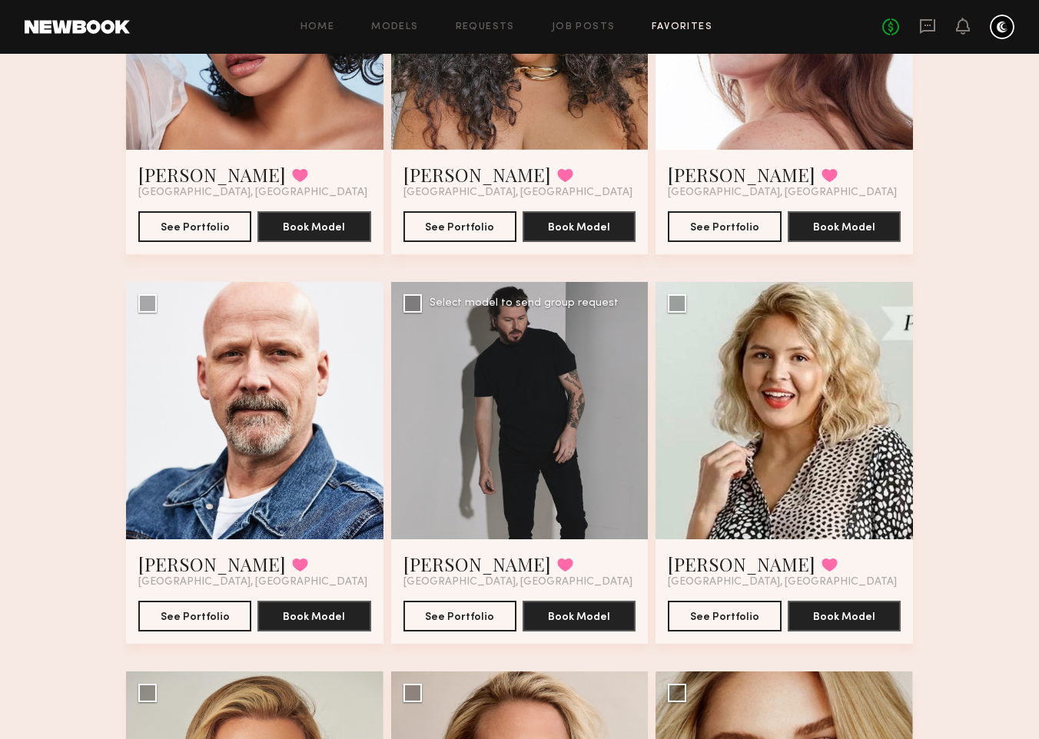
click at [541, 393] on div at bounding box center [519, 410] width 257 height 257
click at [526, 415] on div at bounding box center [519, 410] width 257 height 257
click at [467, 615] on button "See Portfolio" at bounding box center [459, 615] width 113 height 31
